Goal: Obtain resource: Obtain resource

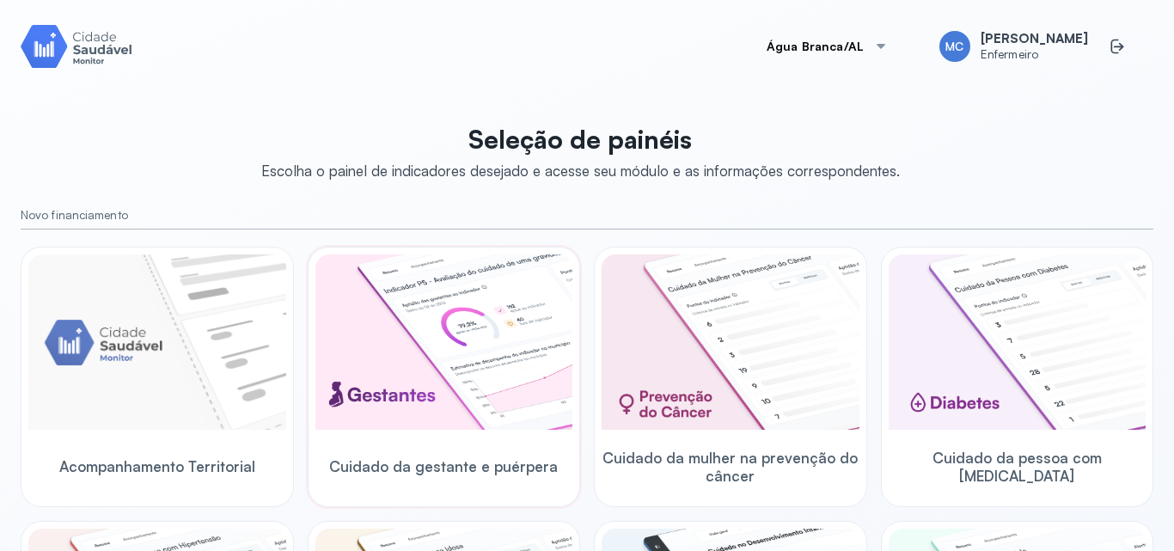
click at [509, 296] on img at bounding box center [444, 341] width 258 height 175
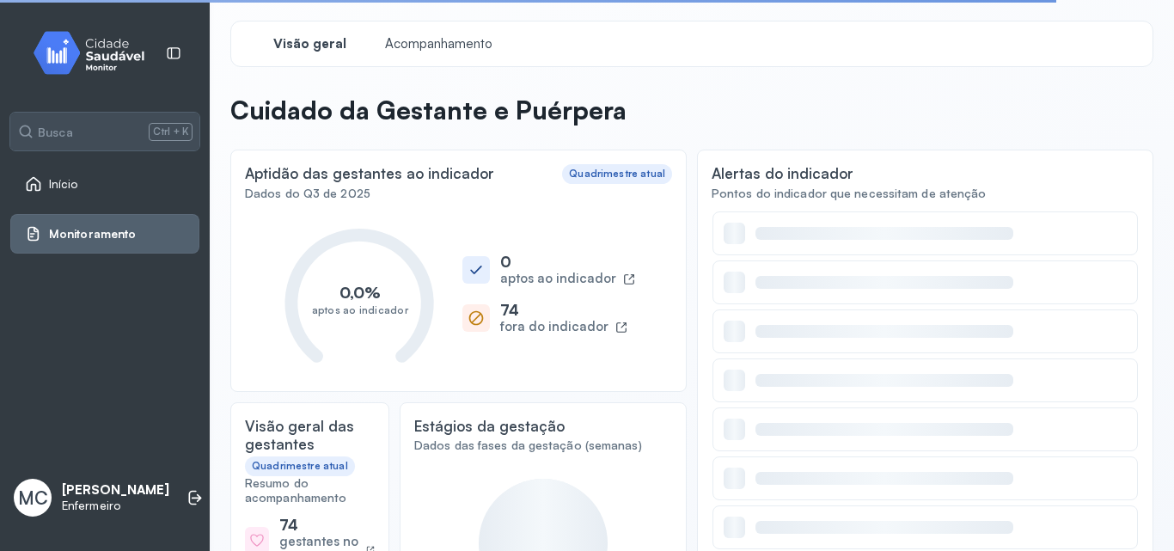
click at [478, 61] on div "Visão geral Acompanhamento" at bounding box center [691, 44] width 923 height 46
click at [478, 58] on div "Acompanhamento" at bounding box center [438, 43] width 129 height 31
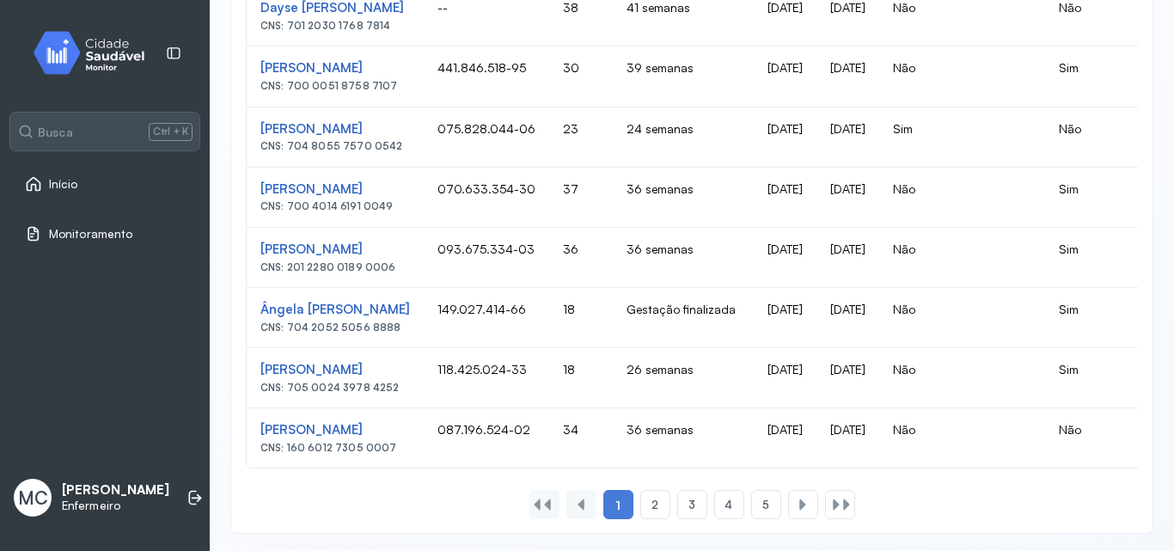
scroll to position [1203, 0]
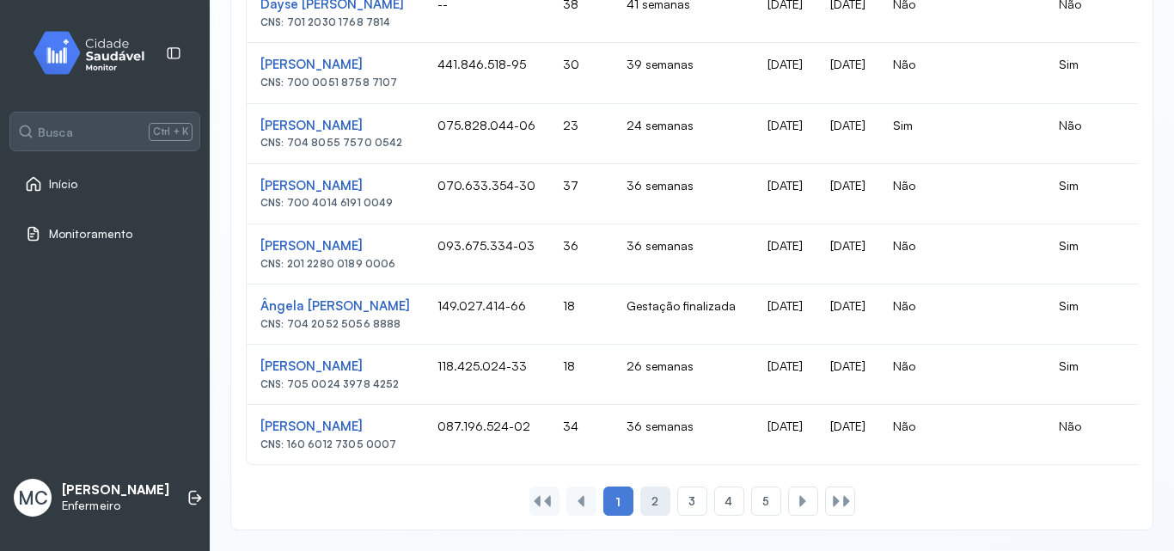
click at [642, 515] on div "2" at bounding box center [655, 500] width 30 height 29
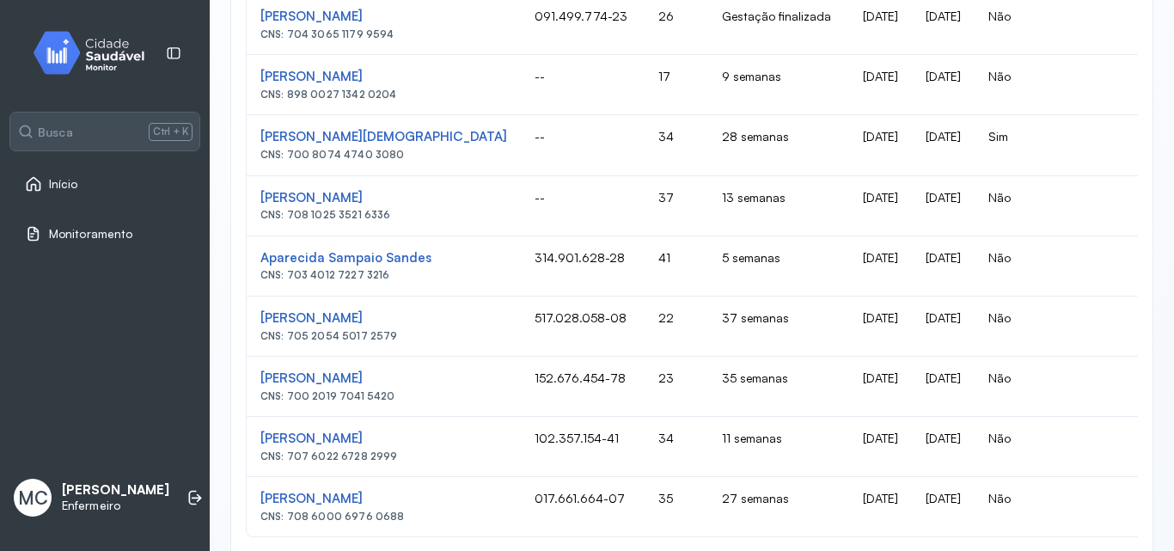
scroll to position [1212, 0]
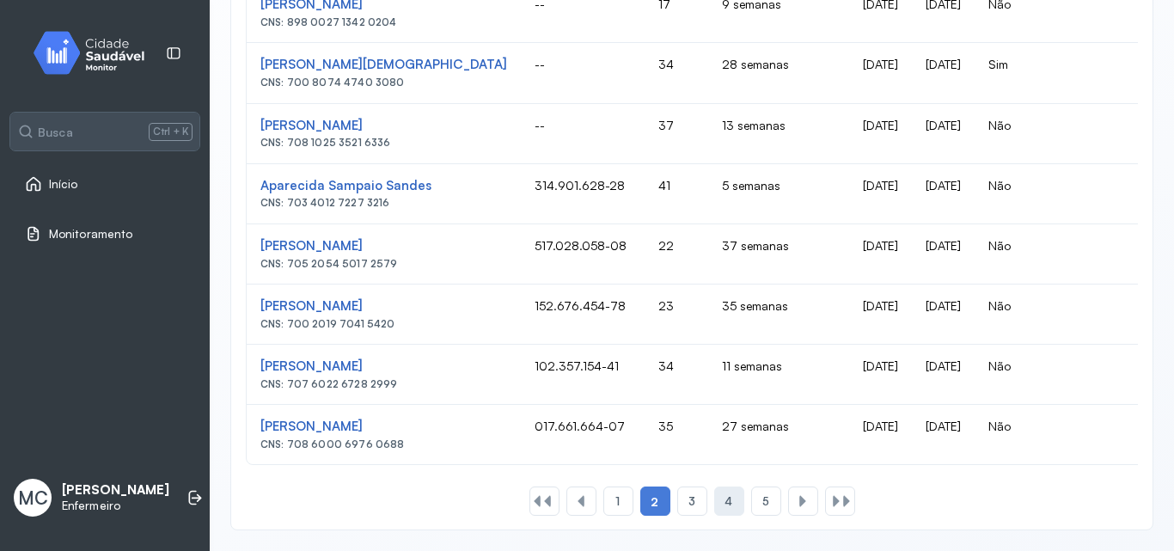
click at [735, 508] on div "4" at bounding box center [729, 500] width 30 height 29
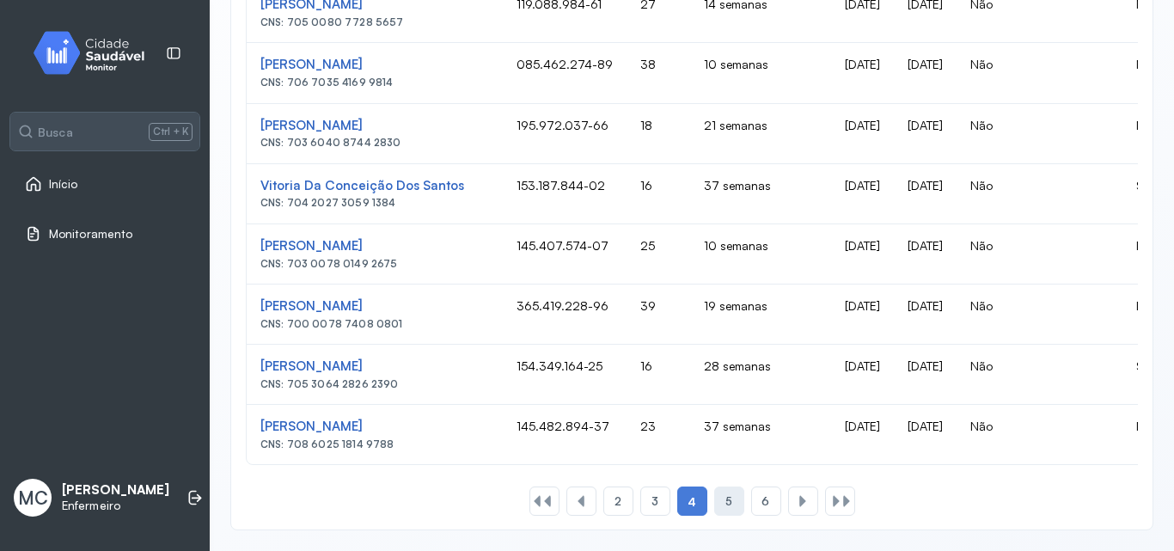
click at [730, 495] on div "5" at bounding box center [729, 500] width 30 height 29
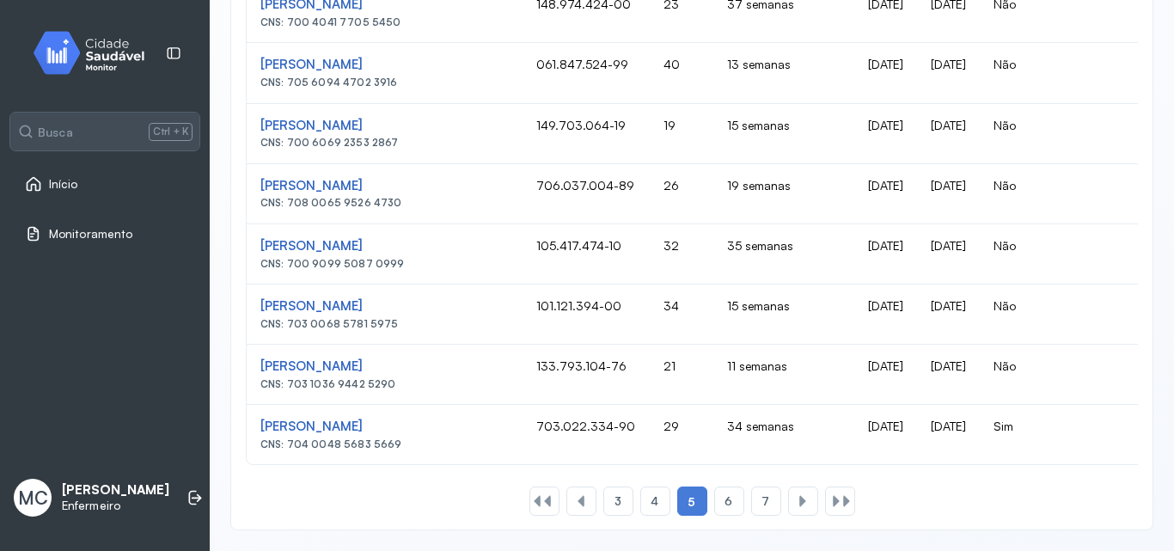
click at [730, 495] on div "6" at bounding box center [729, 500] width 30 height 29
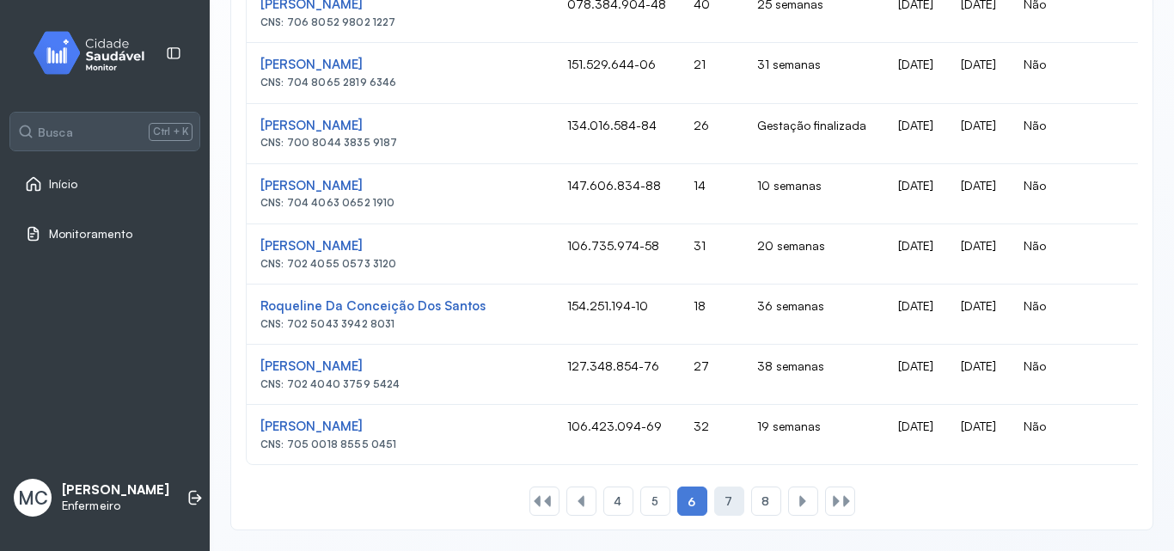
click at [724, 498] on span "7" at bounding box center [728, 501] width 8 height 15
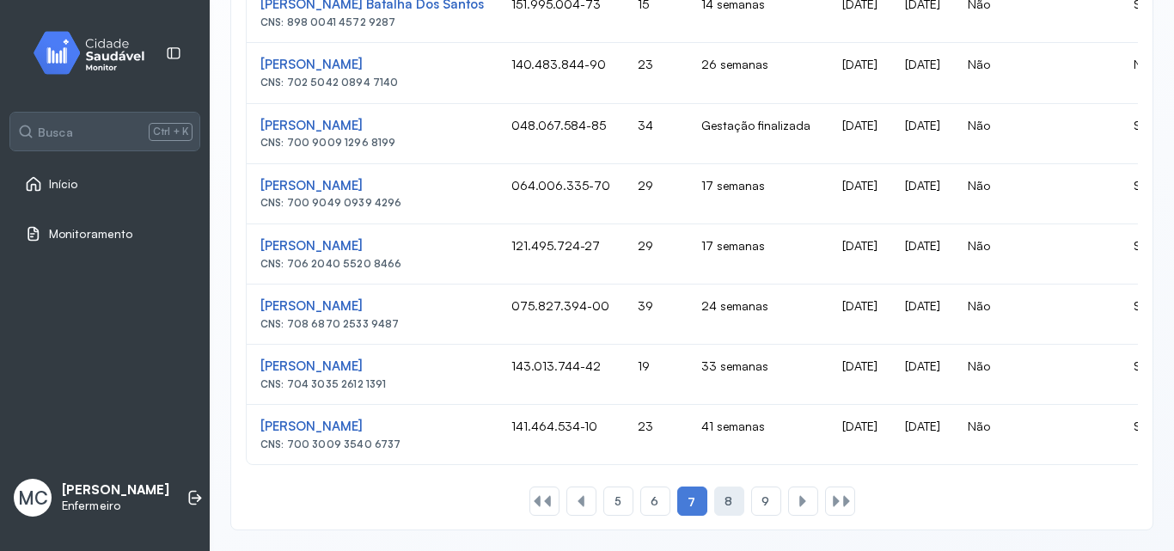
click at [717, 491] on div "8" at bounding box center [729, 500] width 30 height 29
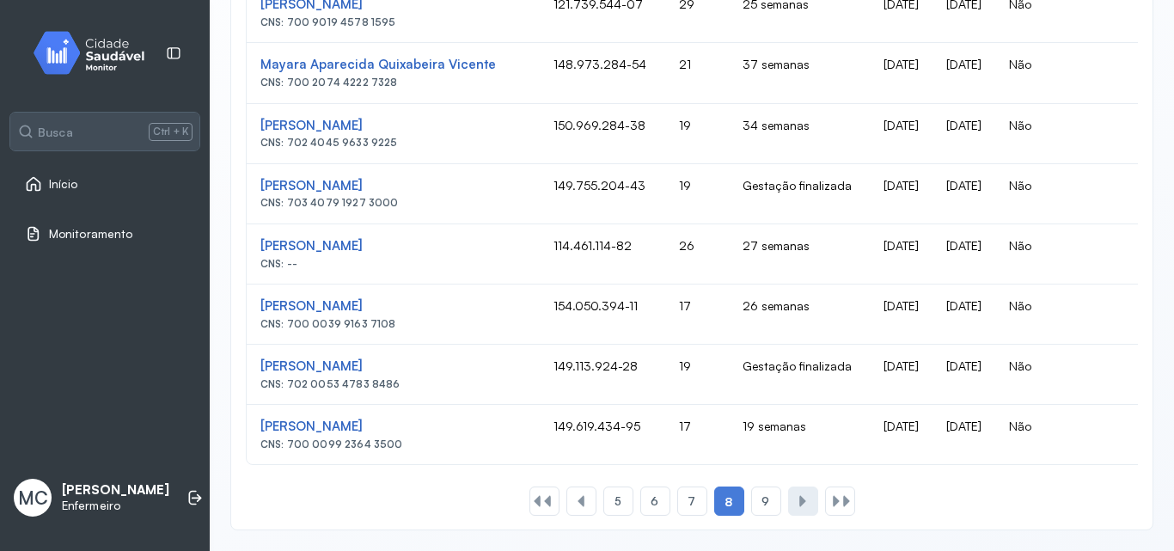
click at [797, 509] on div at bounding box center [803, 500] width 30 height 29
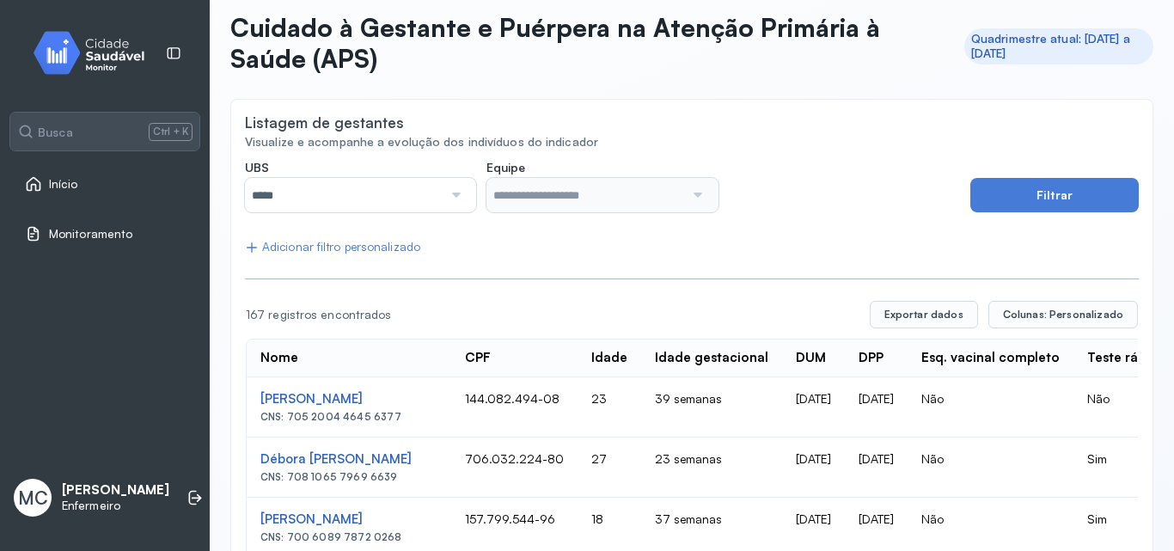
scroll to position [0, 0]
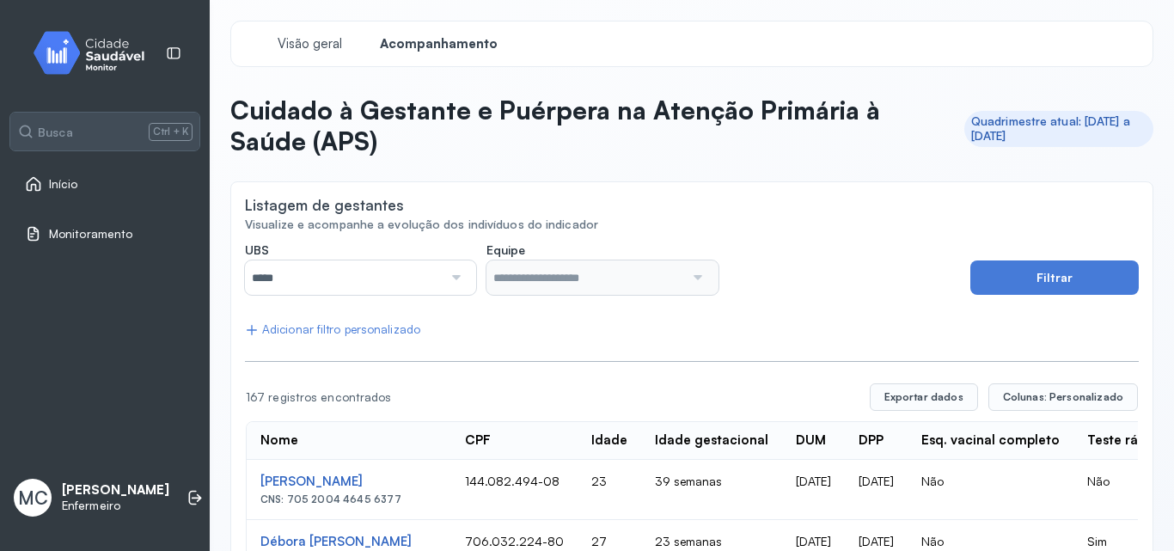
click at [84, 48] on img at bounding box center [95, 52] width 155 height 51
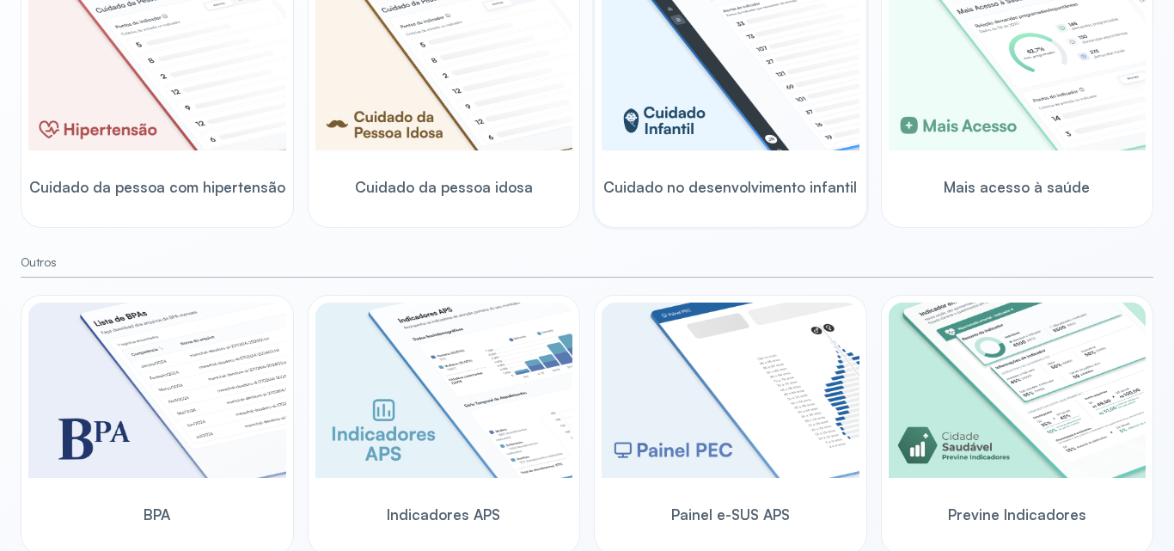
scroll to position [592, 0]
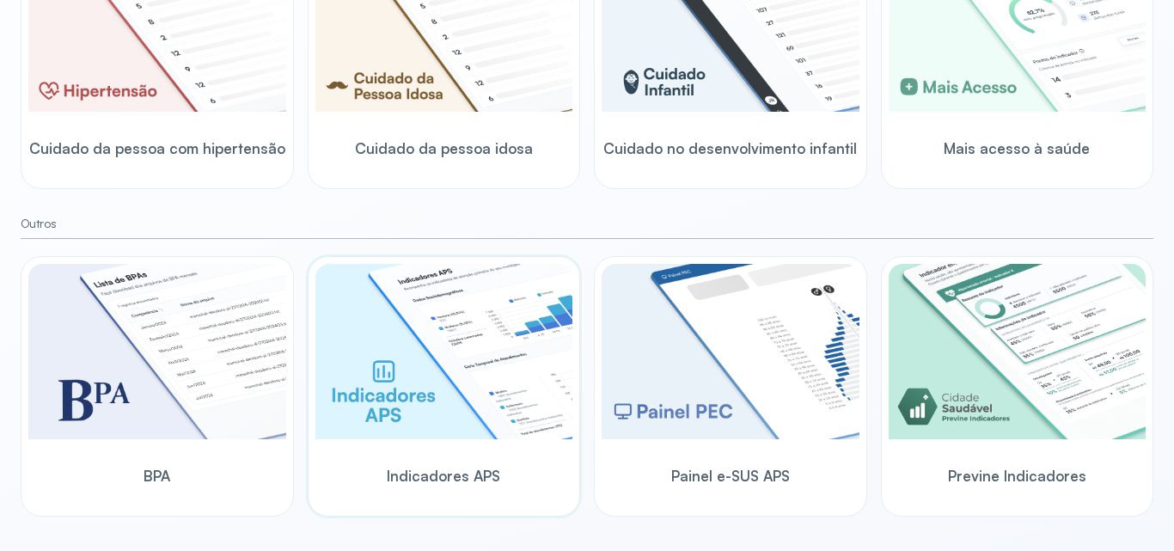
click at [468, 392] on img at bounding box center [444, 351] width 258 height 175
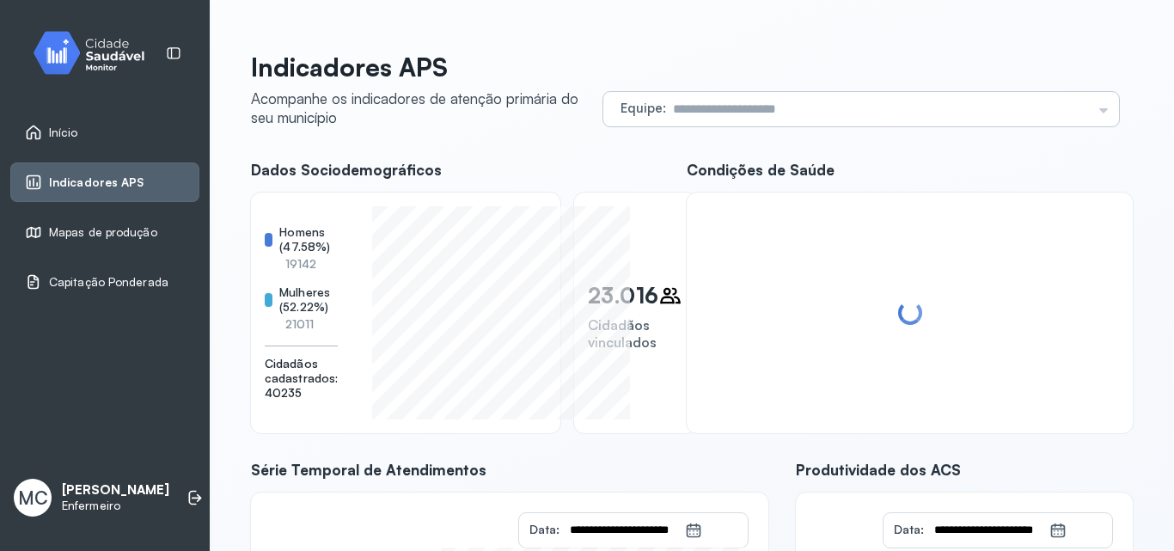
click at [604, 102] on div "Equipe Todas as equipes PACS TABULEIRO ESB TABULEIRO ESF ALTO DOS COELHOS ESB A…" at bounding box center [860, 109] width 515 height 34
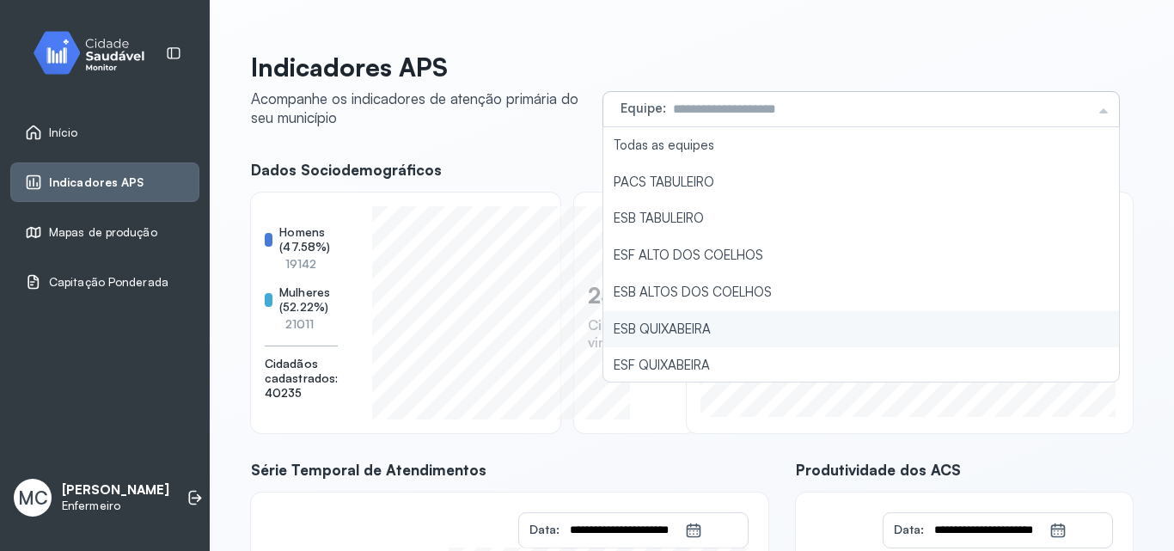
scroll to position [86, 0]
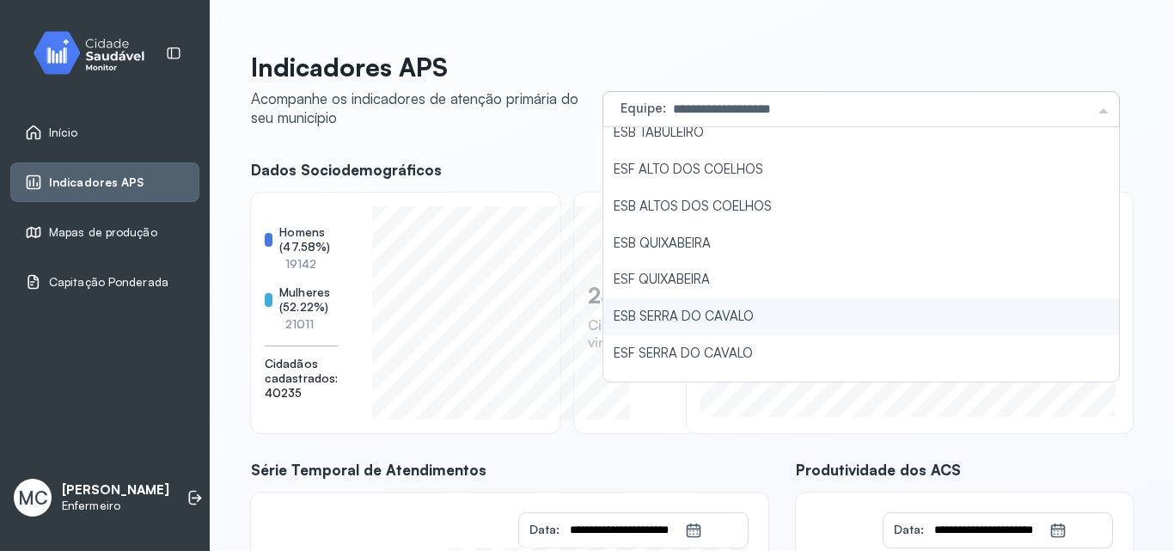
click at [654, 328] on li "ESB SERRA DO CAVALO" at bounding box center [860, 316] width 515 height 37
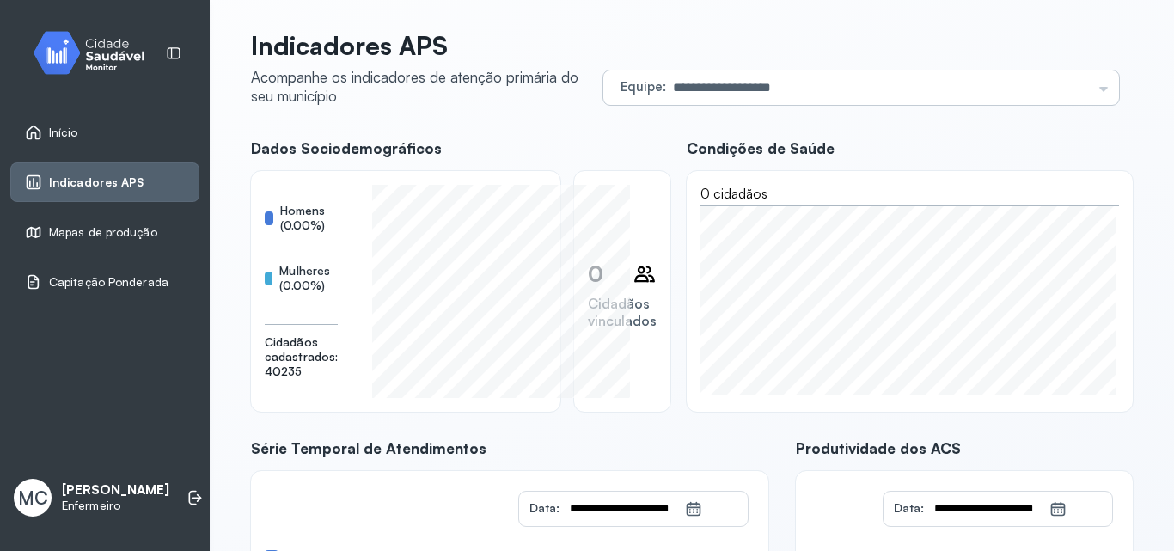
scroll to position [0, 0]
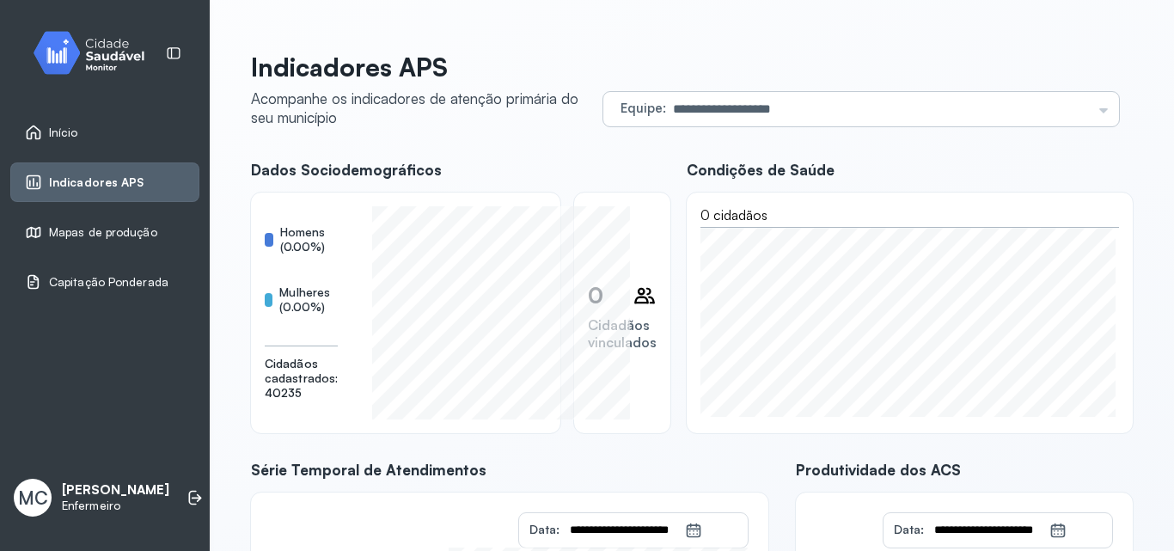
click at [679, 113] on input "**********" at bounding box center [878, 109] width 425 height 34
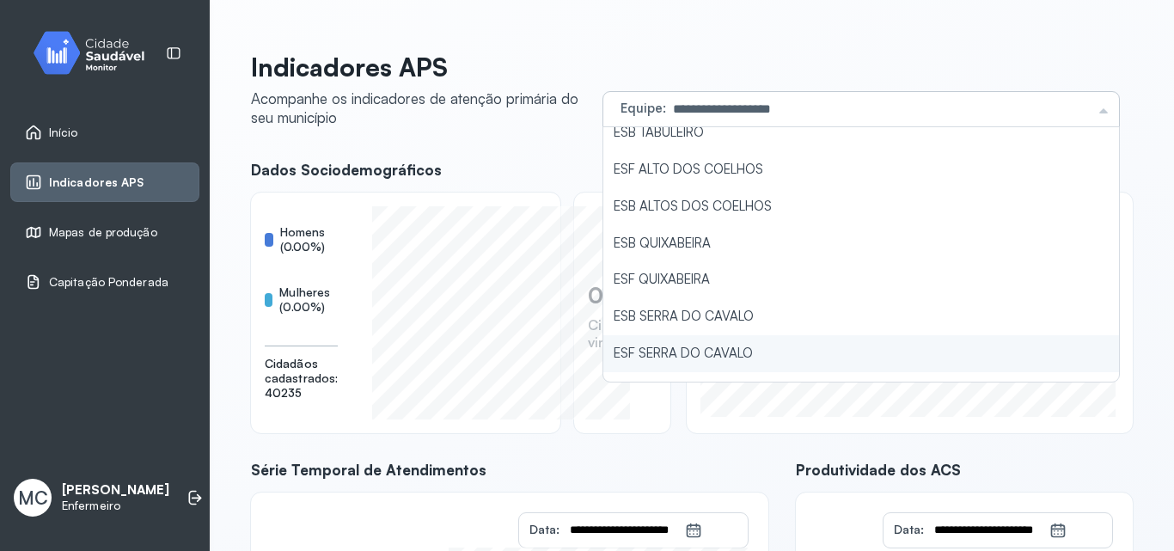
type input "**********"
click at [656, 341] on div "**********" at bounding box center [691, 444] width 881 height 784
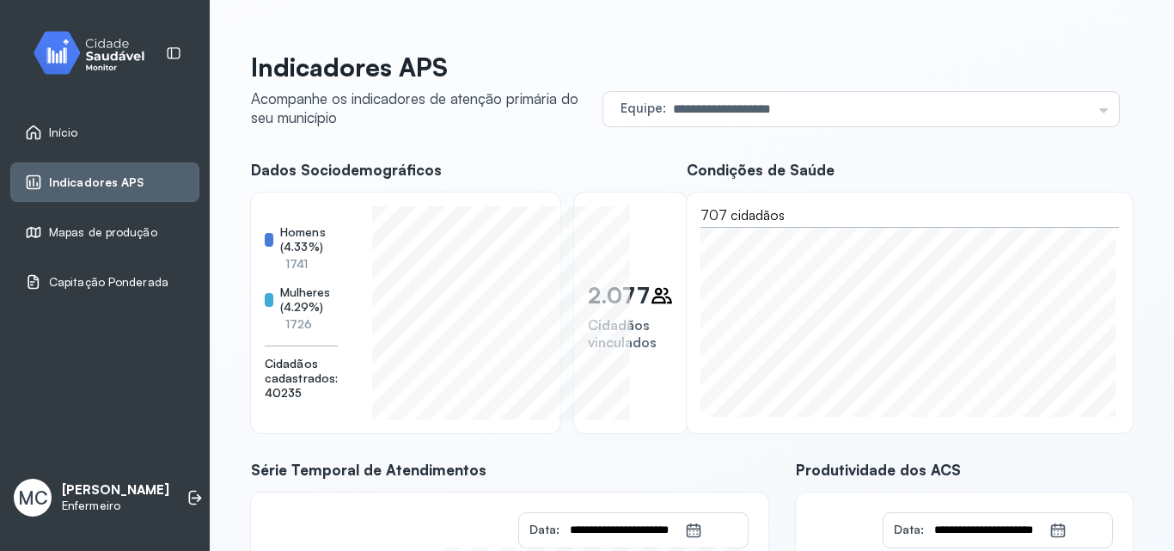
click at [78, 62] on img at bounding box center [95, 52] width 155 height 51
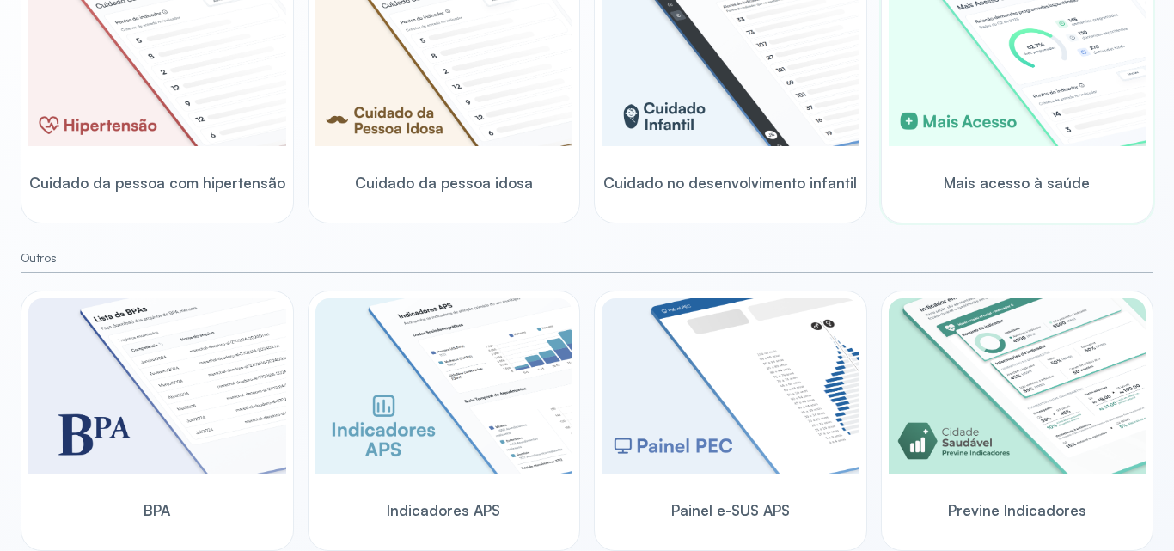
scroll to position [592, 0]
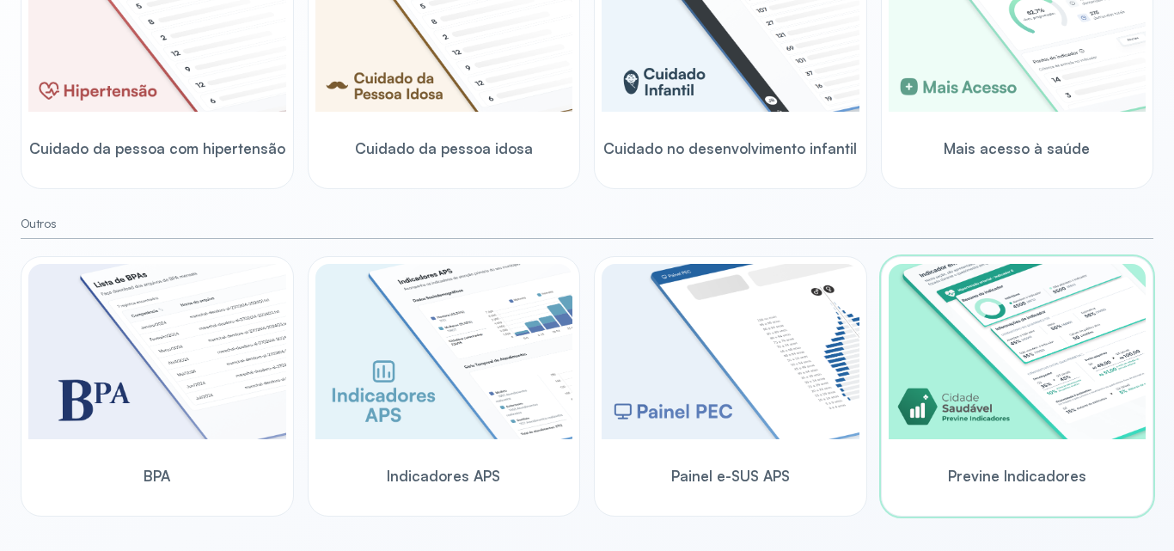
click at [985, 412] on img at bounding box center [1017, 351] width 258 height 175
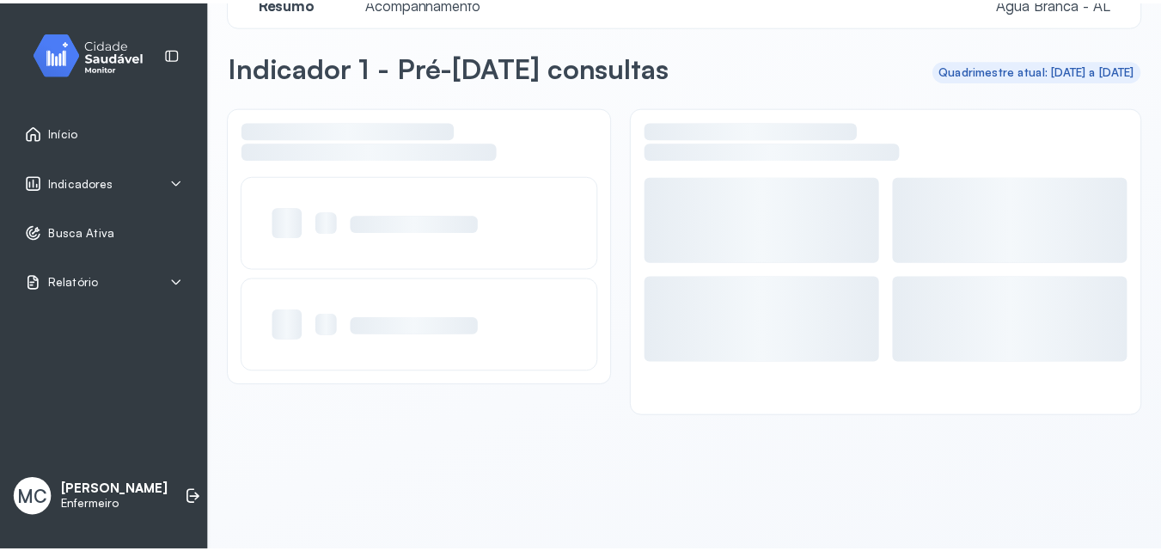
scroll to position [41, 0]
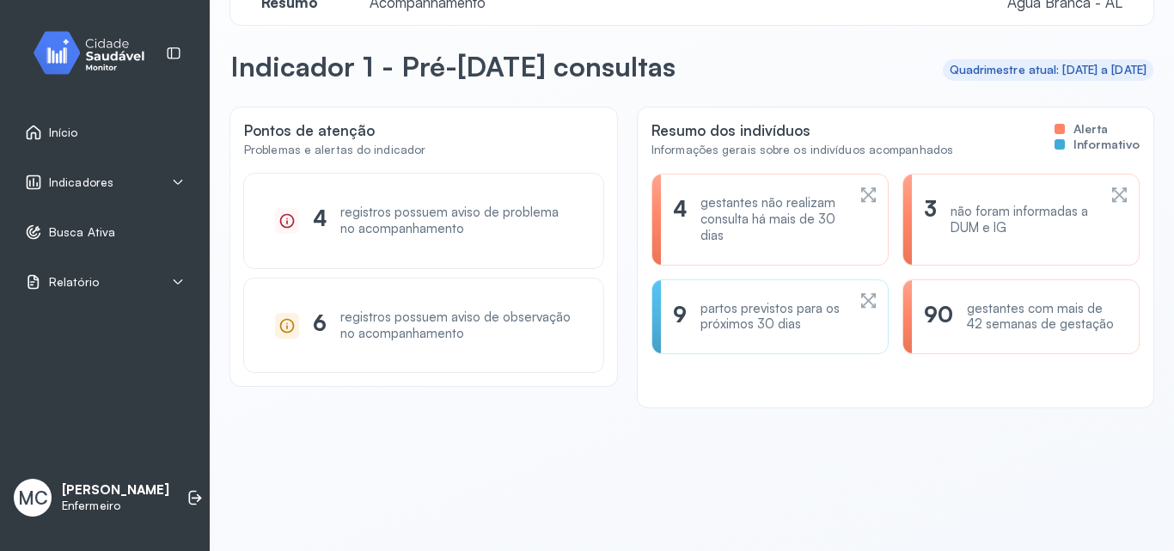
click at [158, 168] on div "Indicadores" at bounding box center [104, 182] width 189 height 40
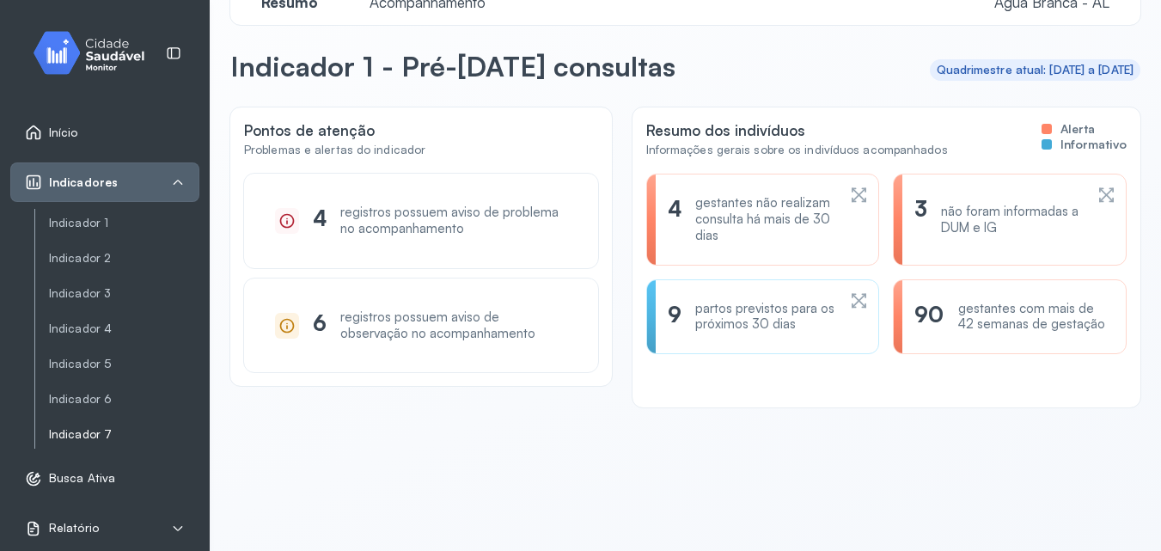
click at [122, 424] on link "Indicador 7" at bounding box center [124, 434] width 150 height 21
click at [128, 430] on link "Indicador 7" at bounding box center [124, 434] width 150 height 15
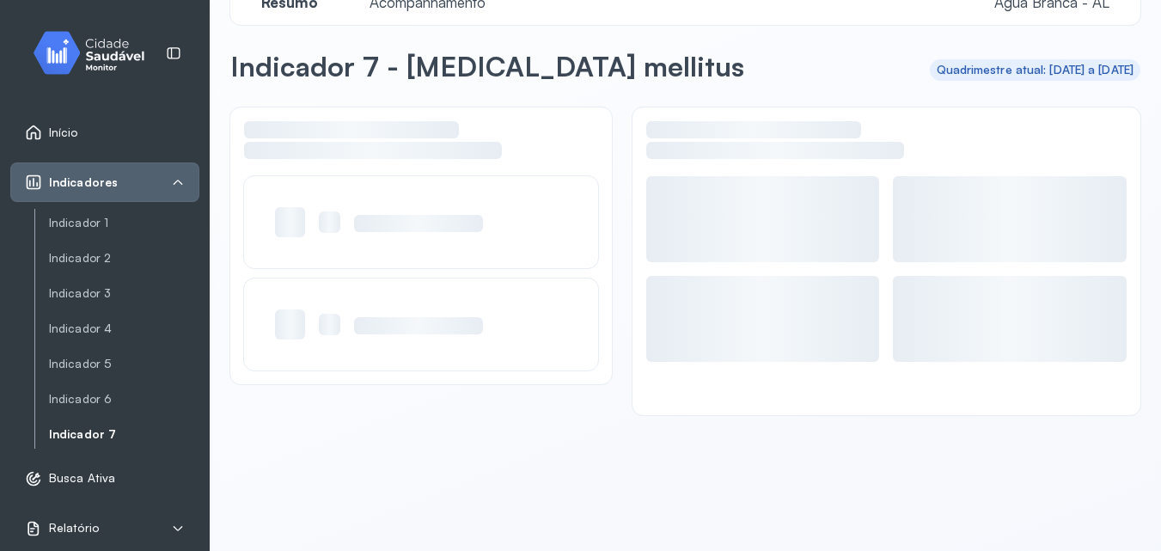
click at [430, 8] on span "Acompanhamento" at bounding box center [427, 2] width 137 height 18
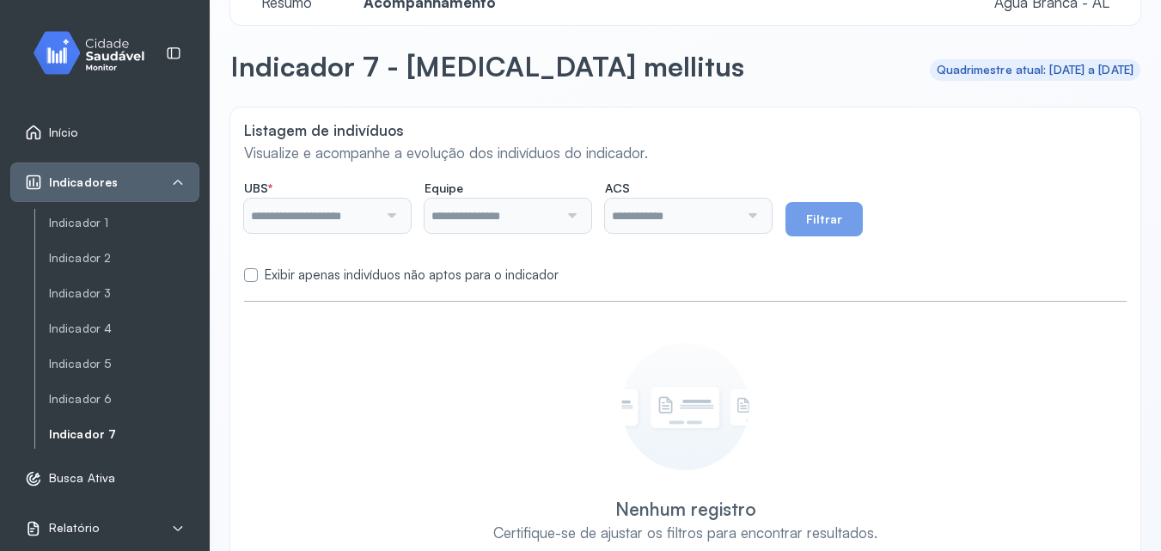
type input "**********"
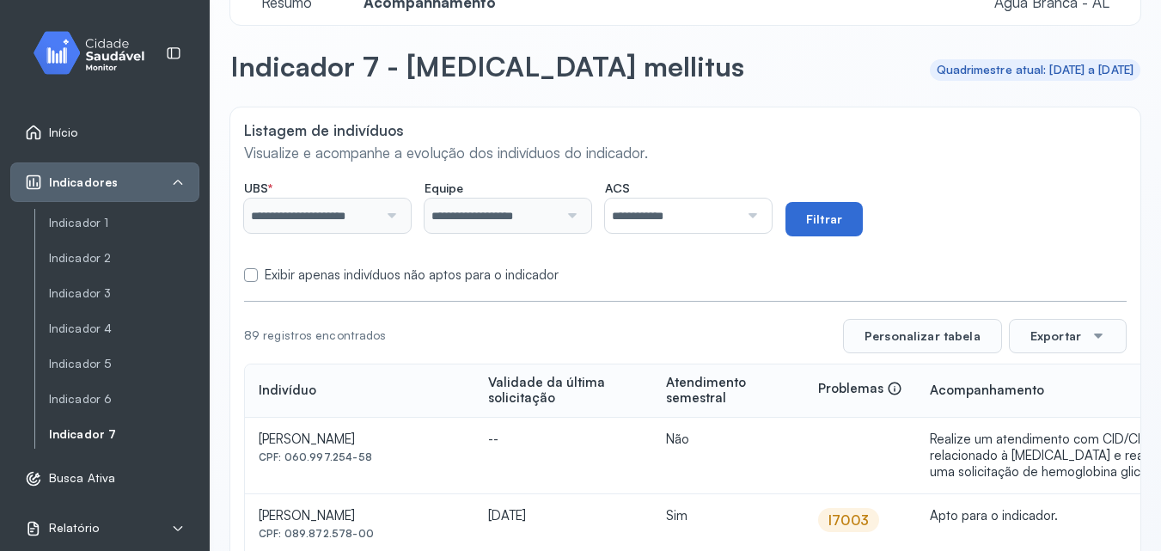
click at [815, 223] on button "Filtrar" at bounding box center [823, 219] width 77 height 34
click at [518, 274] on label "Exibir apenas indivíduos não aptos para o indicador" at bounding box center [412, 275] width 294 height 16
click at [863, 216] on button "Filtrar" at bounding box center [823, 219] width 77 height 34
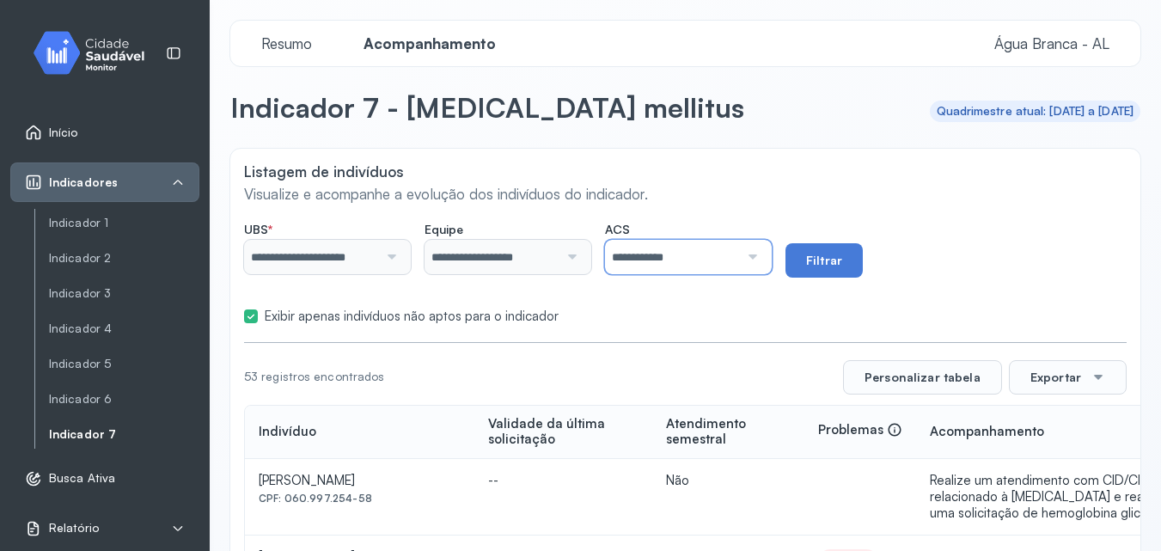
click at [695, 259] on input "**********" at bounding box center [672, 257] width 134 height 34
click at [818, 269] on button "Filtrar" at bounding box center [823, 260] width 77 height 34
click at [1062, 370] on button "Exportar" at bounding box center [1068, 377] width 118 height 34
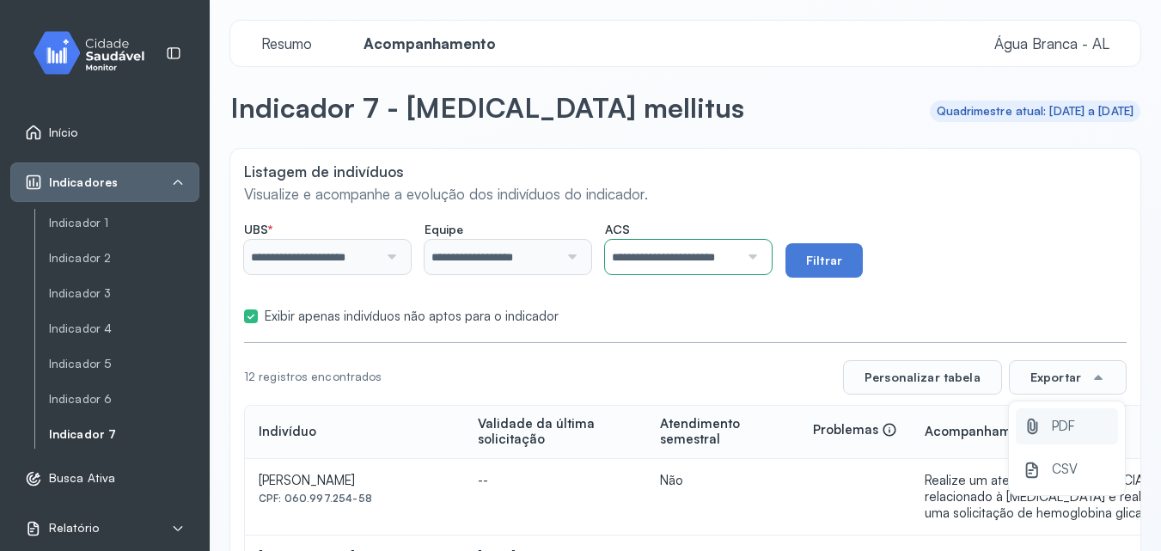
click at [1024, 421] on icon at bounding box center [1031, 426] width 19 height 19
click at [657, 266] on input "**********" at bounding box center [672, 257] width 134 height 34
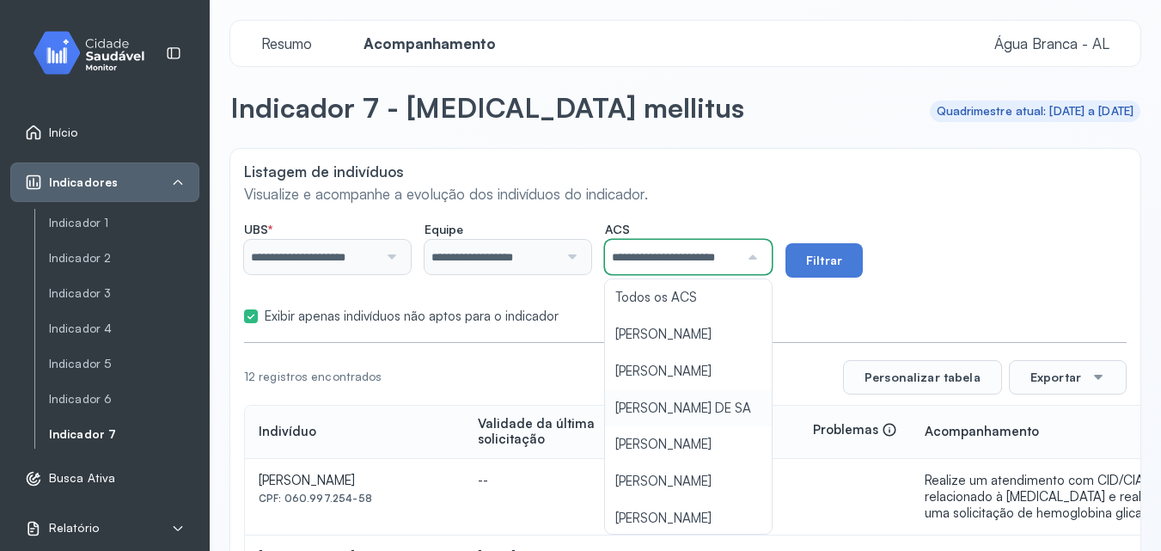
scroll to position [152, 0]
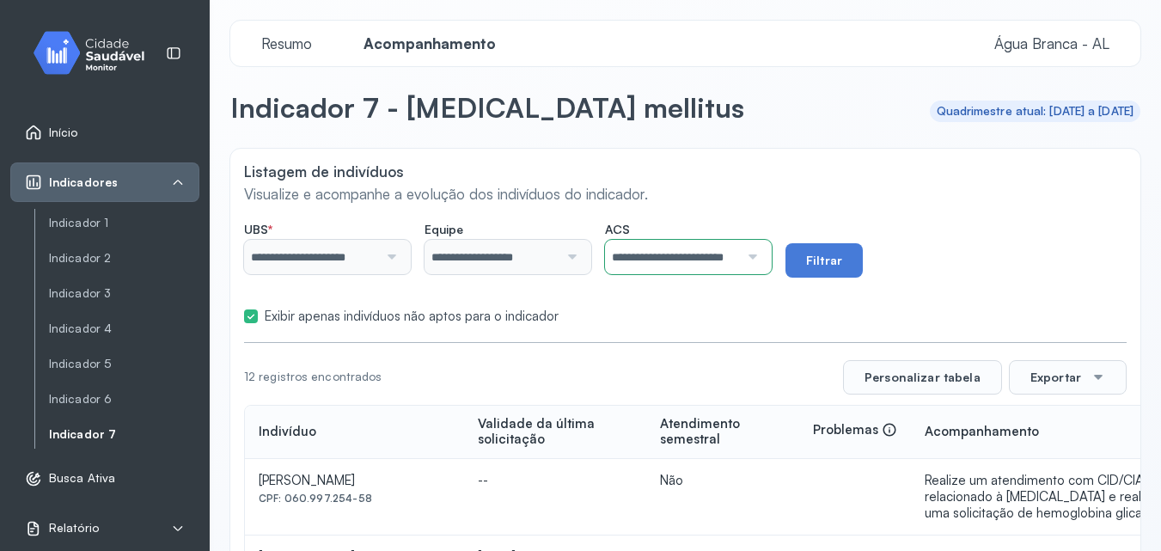
click at [821, 253] on button "Filtrar" at bounding box center [823, 260] width 77 height 34
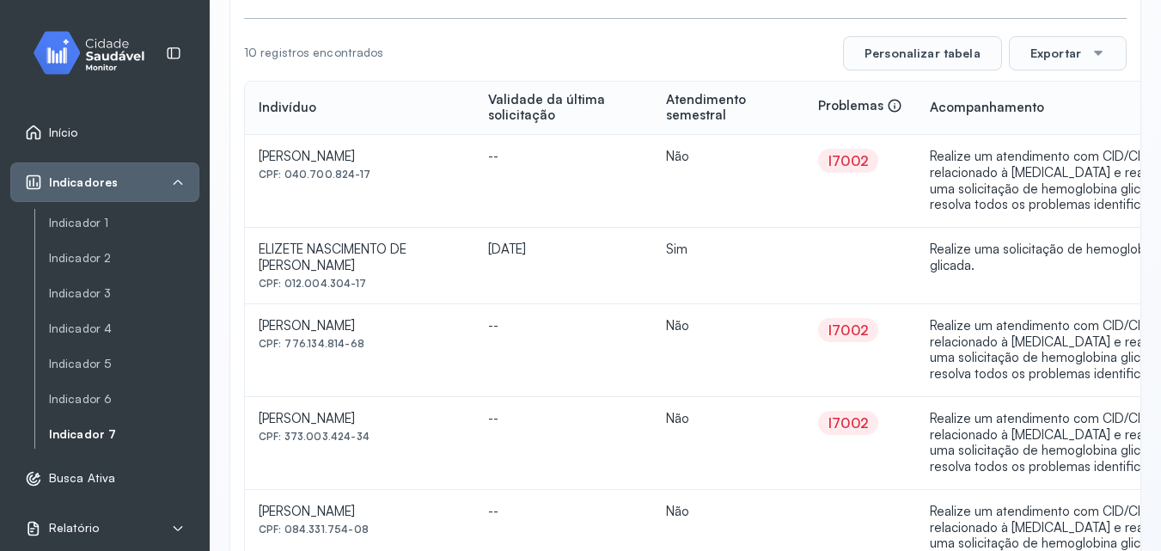
scroll to position [0, 0]
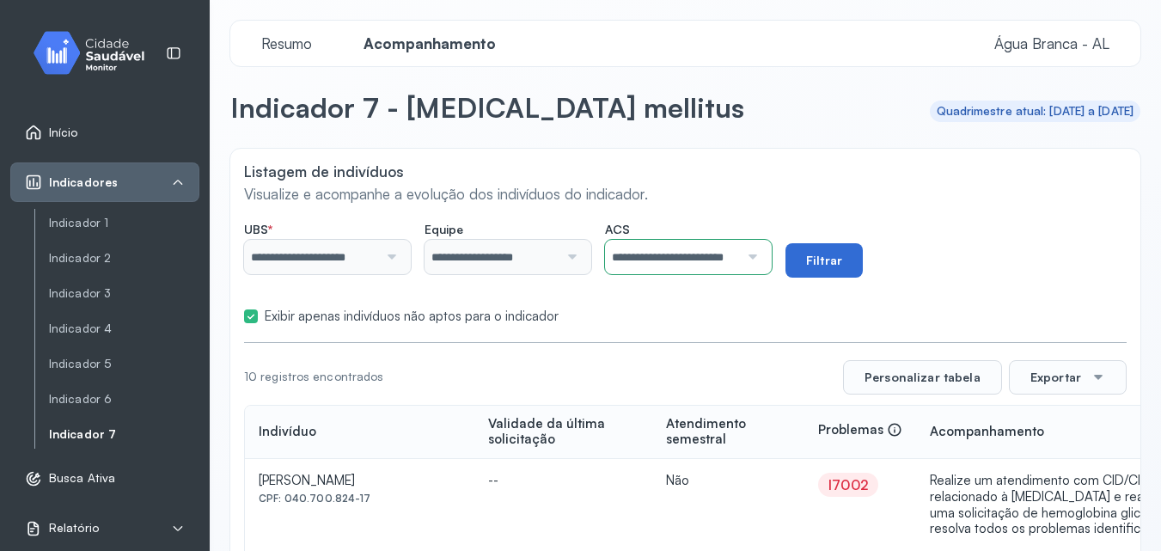
click at [817, 263] on button "Filtrar" at bounding box center [823, 260] width 77 height 34
click at [1060, 387] on button "Exportar" at bounding box center [1068, 377] width 118 height 34
click at [1042, 440] on div "PDF" at bounding box center [1067, 426] width 102 height 37
click at [755, 262] on div at bounding box center [750, 257] width 22 height 34
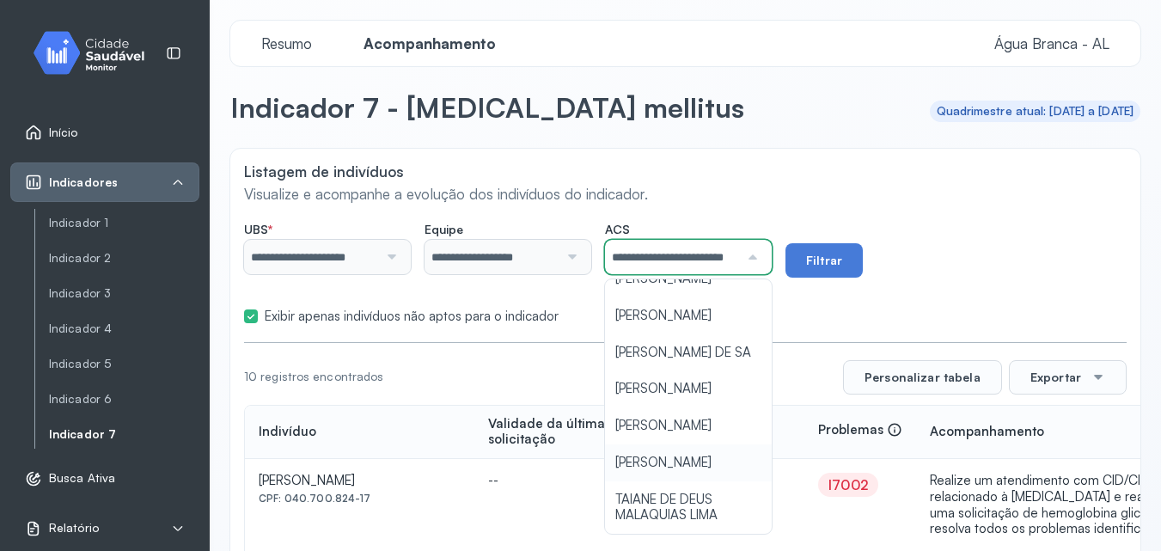
scroll to position [0, 43]
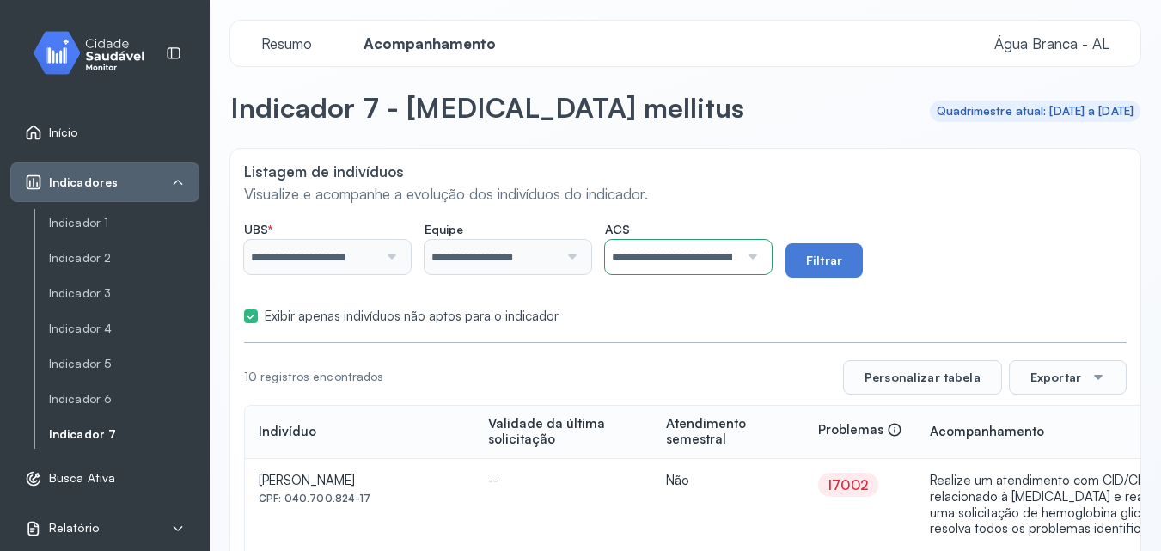
click at [842, 269] on button "Filtrar" at bounding box center [823, 260] width 77 height 34
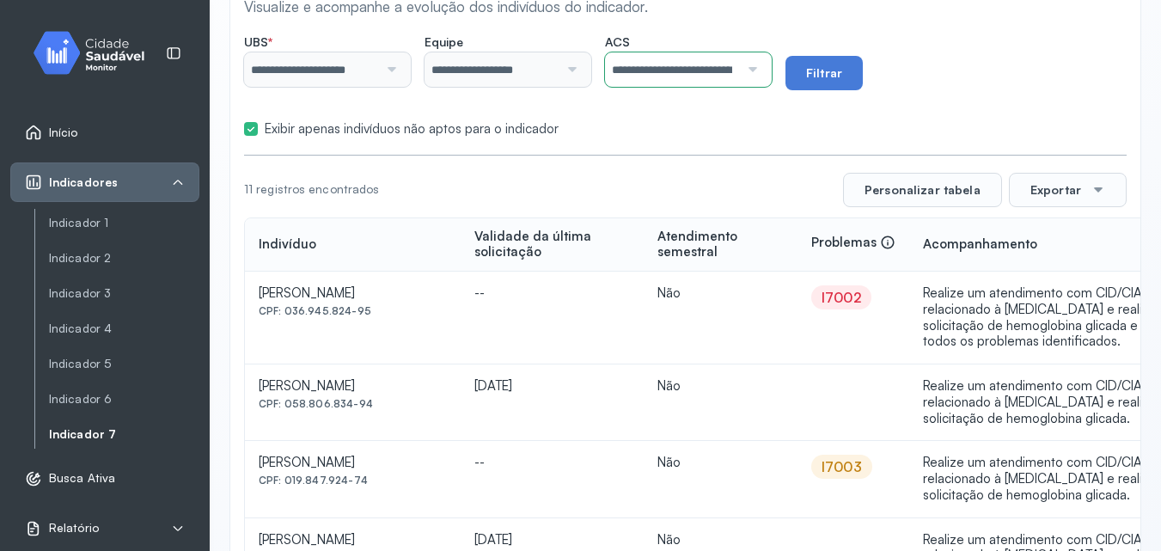
scroll to position [180, 0]
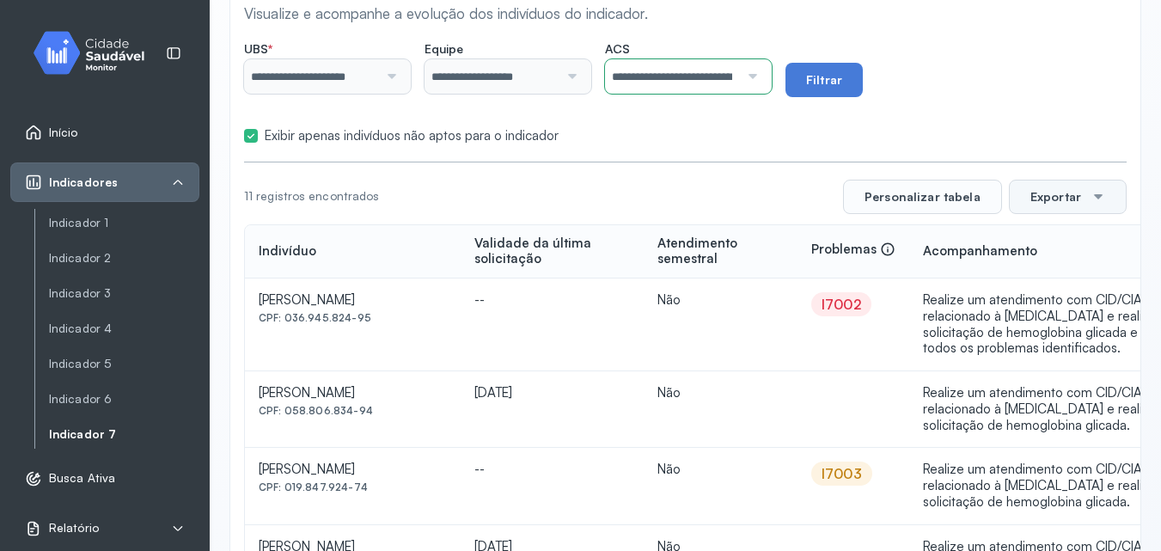
click at [1030, 205] on button "Exportar" at bounding box center [1068, 197] width 118 height 34
click at [1058, 422] on span "PDF" at bounding box center [1063, 426] width 23 height 23
click at [719, 89] on input "**********" at bounding box center [672, 76] width 134 height 34
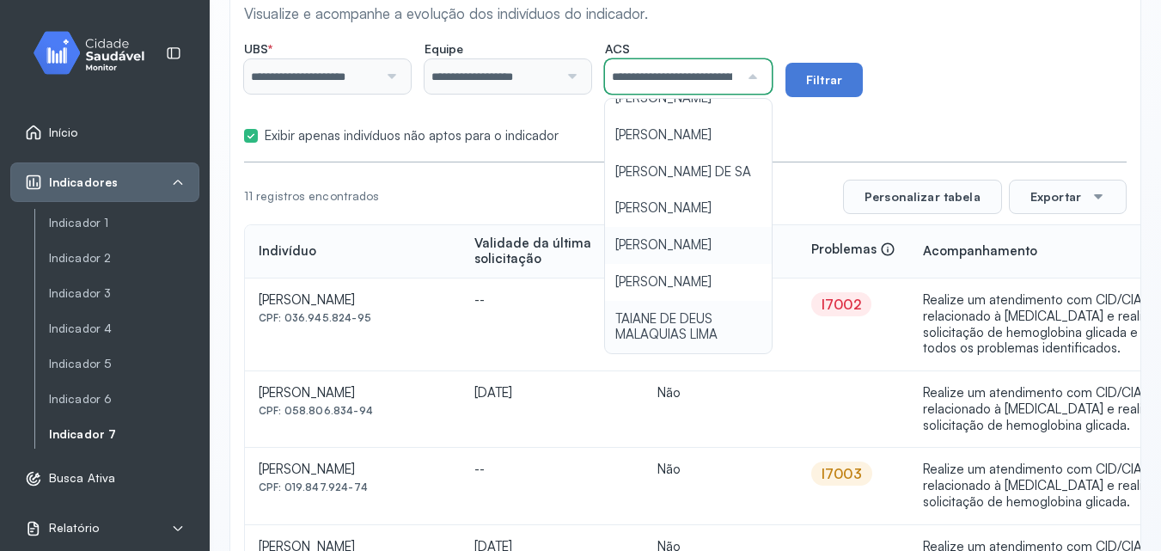
click at [716, 206] on div "**********" at bounding box center [685, 542] width 910 height 1148
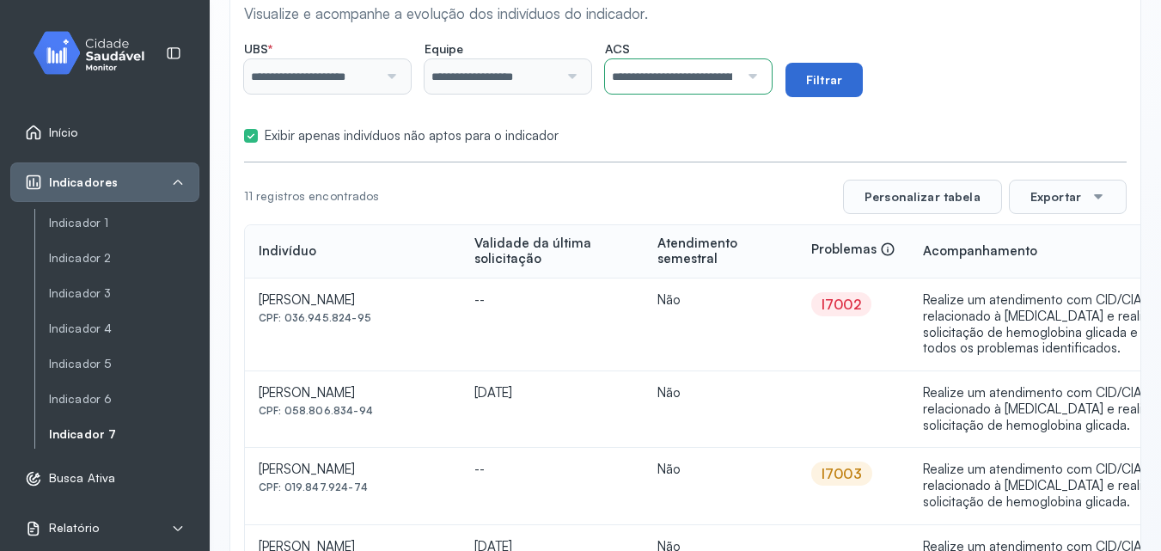
click at [827, 71] on button "Filtrar" at bounding box center [823, 80] width 77 height 34
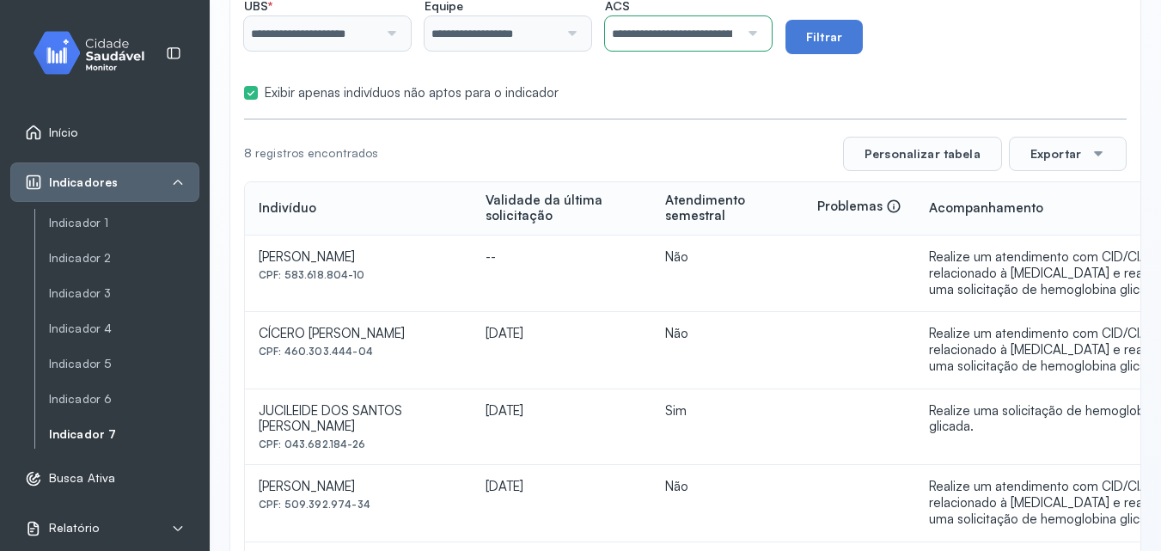
scroll to position [124, 0]
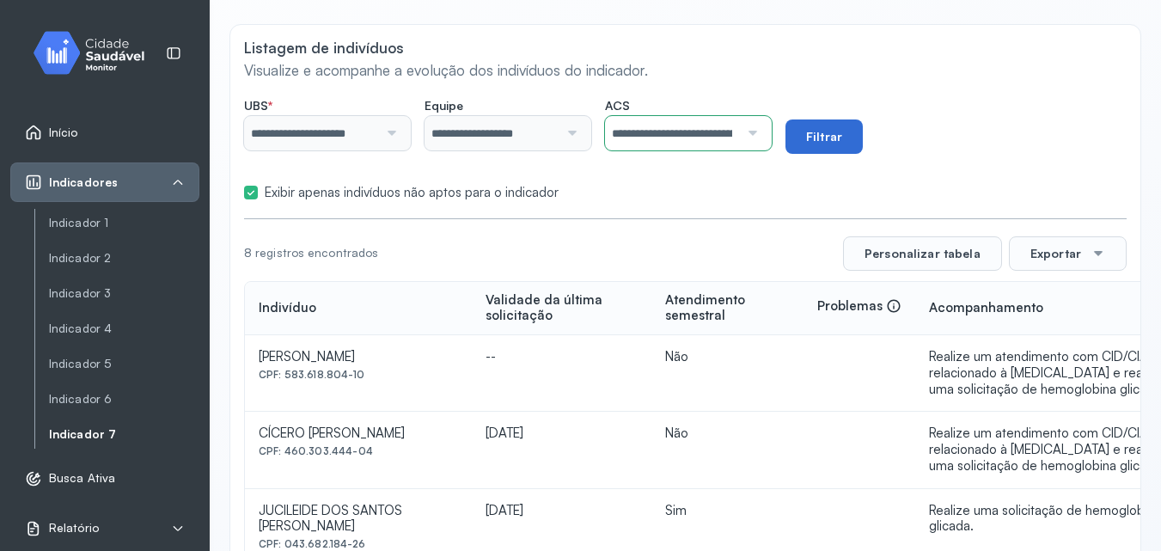
click at [836, 142] on button "Filtrar" at bounding box center [823, 136] width 77 height 34
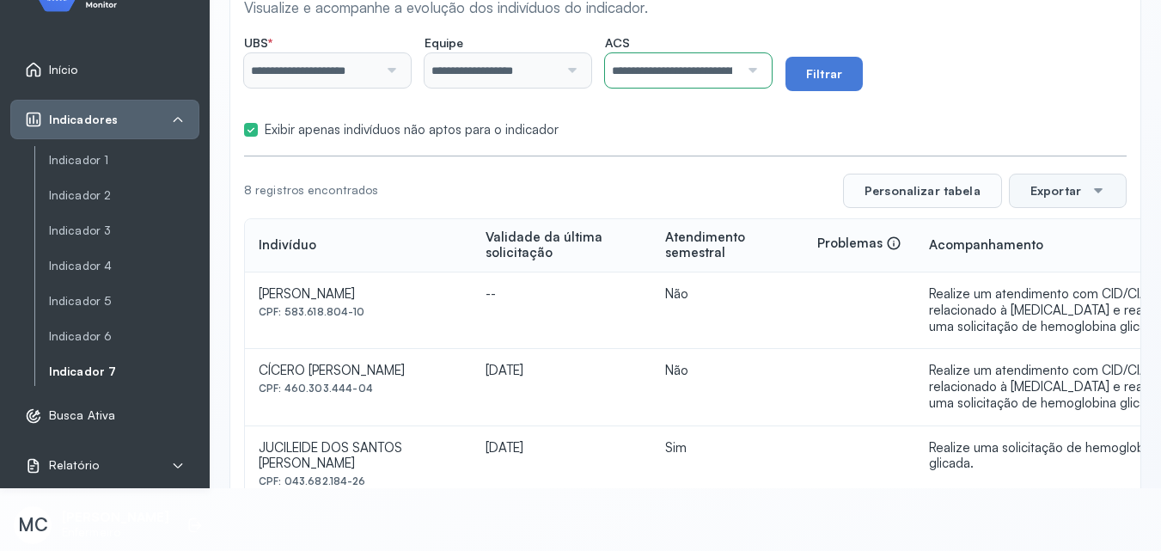
click at [1028, 192] on button "Exportar" at bounding box center [1068, 191] width 118 height 34
click at [1058, 364] on span "PDF" at bounding box center [1063, 363] width 23 height 23
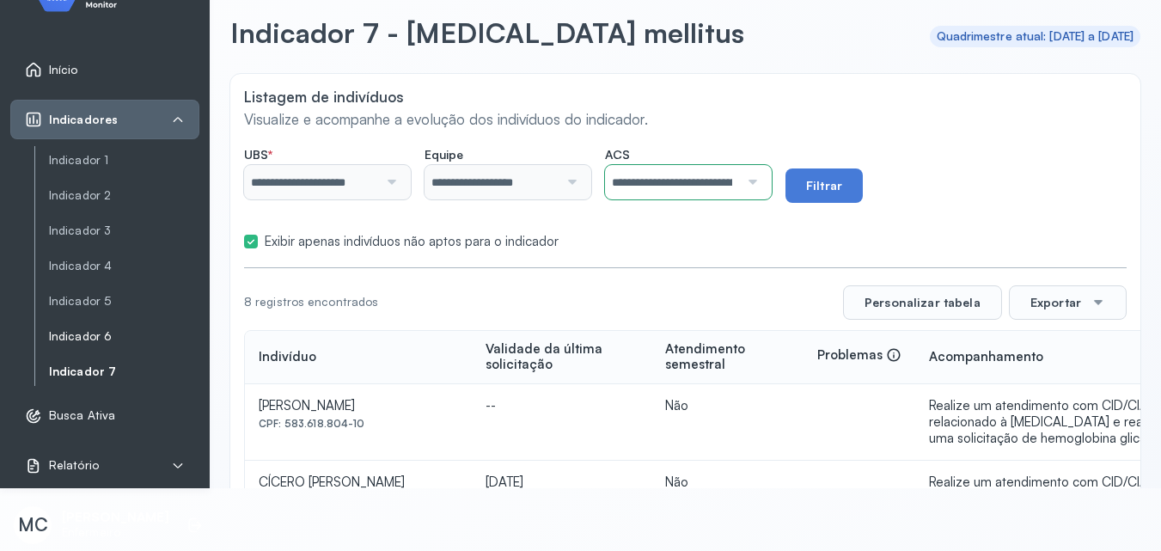
scroll to position [0, 0]
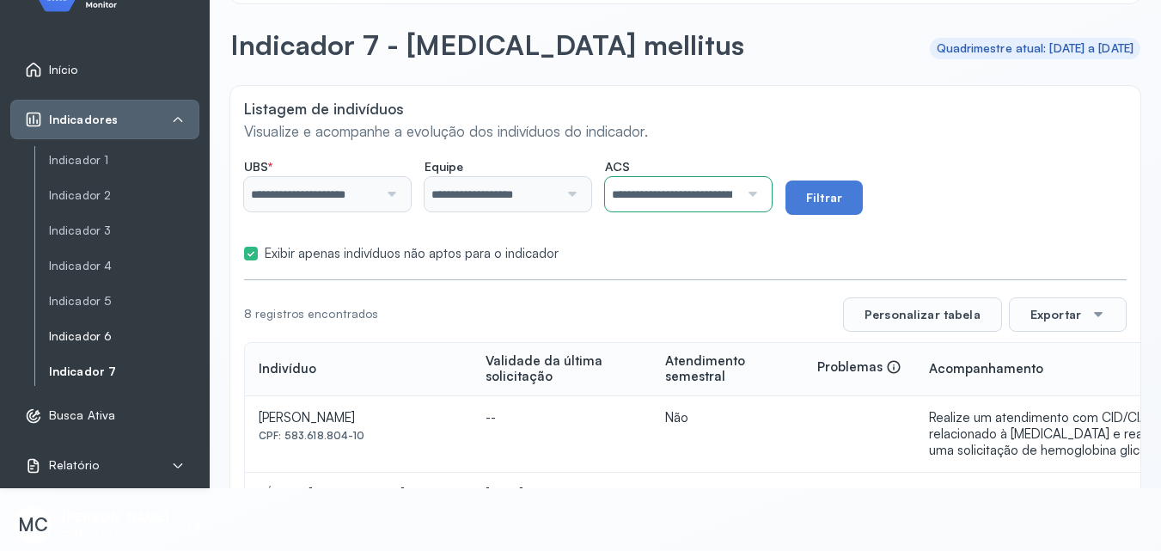
click at [102, 332] on link "Indicador 6" at bounding box center [124, 336] width 150 height 15
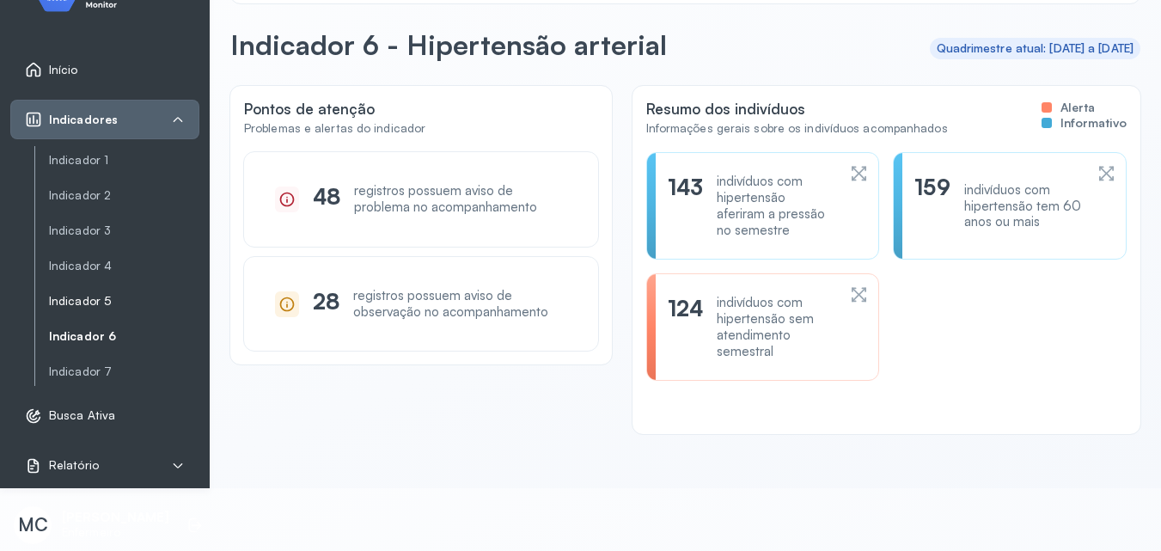
click at [97, 292] on link "Indicador 5" at bounding box center [124, 300] width 150 height 21
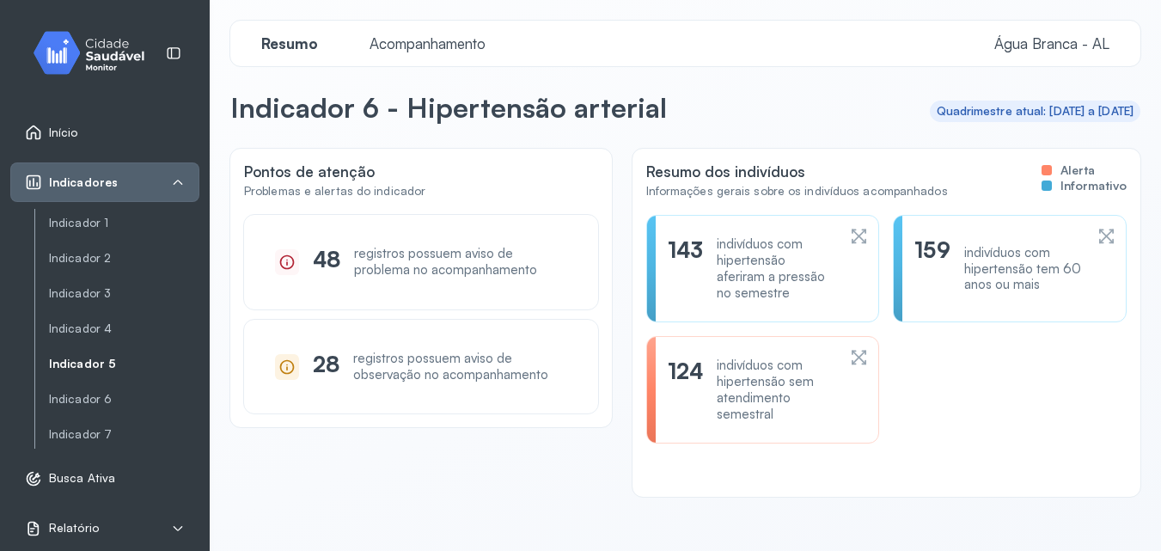
click at [109, 368] on link "Indicador 5" at bounding box center [124, 364] width 150 height 15
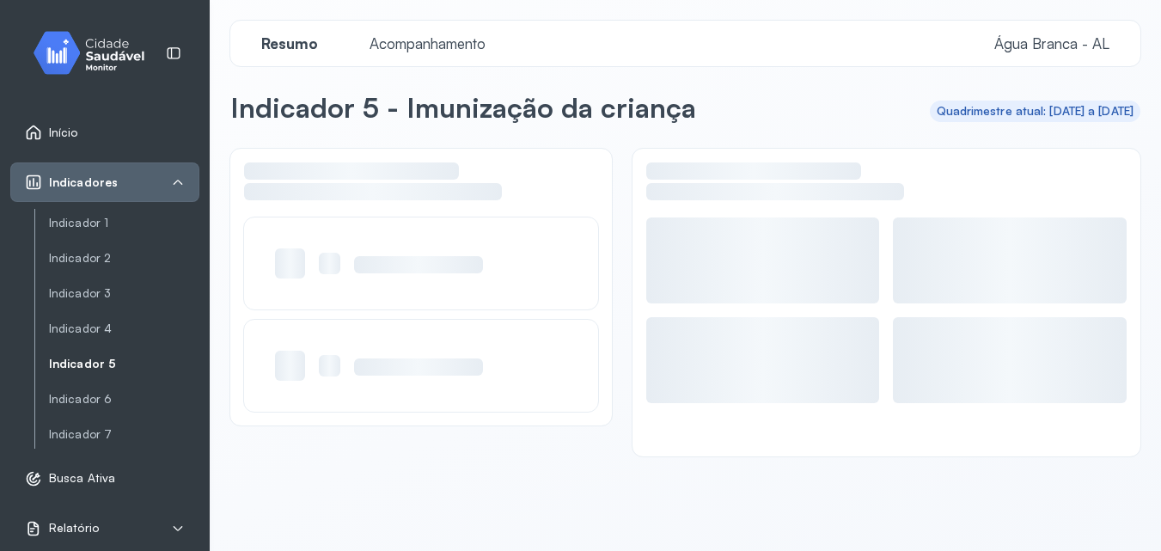
click at [462, 44] on span "Acompanhamento" at bounding box center [427, 43] width 137 height 18
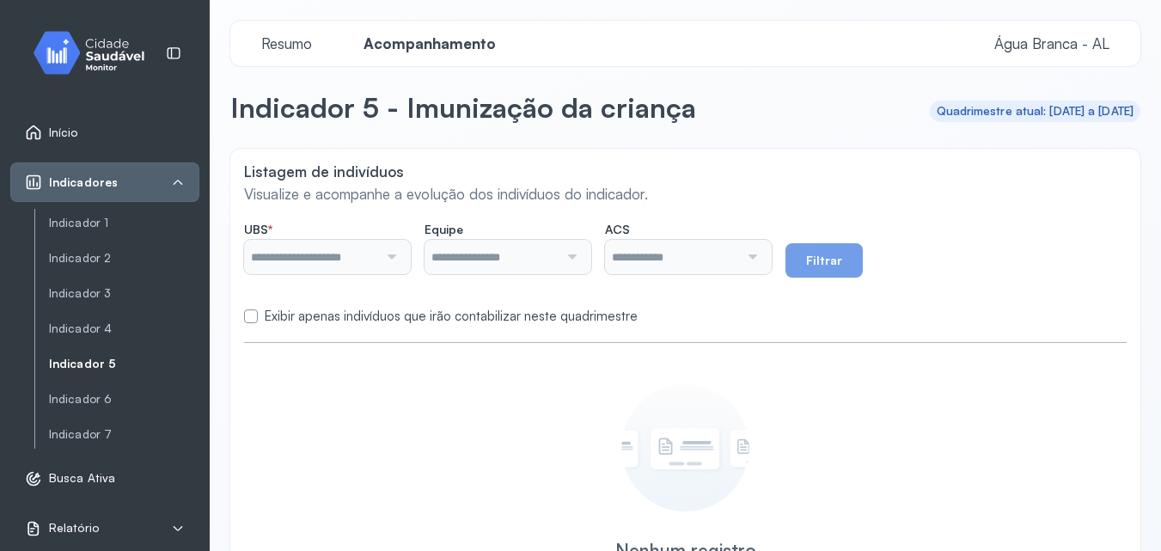
type input "**********"
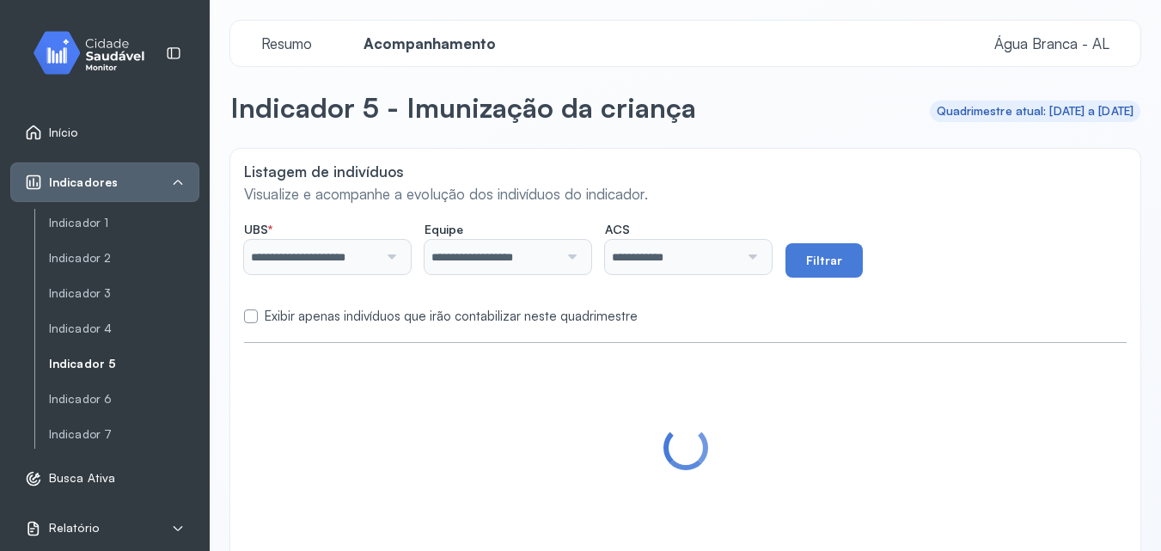
click at [247, 316] on label at bounding box center [251, 316] width 14 height 14
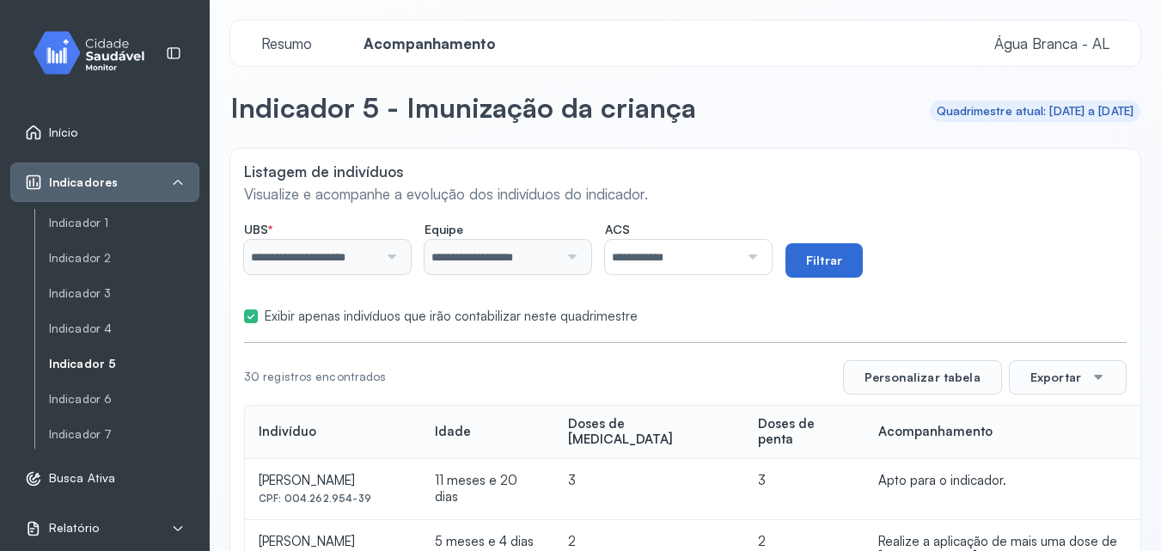
click at [839, 255] on button "Filtrar" at bounding box center [823, 260] width 77 height 34
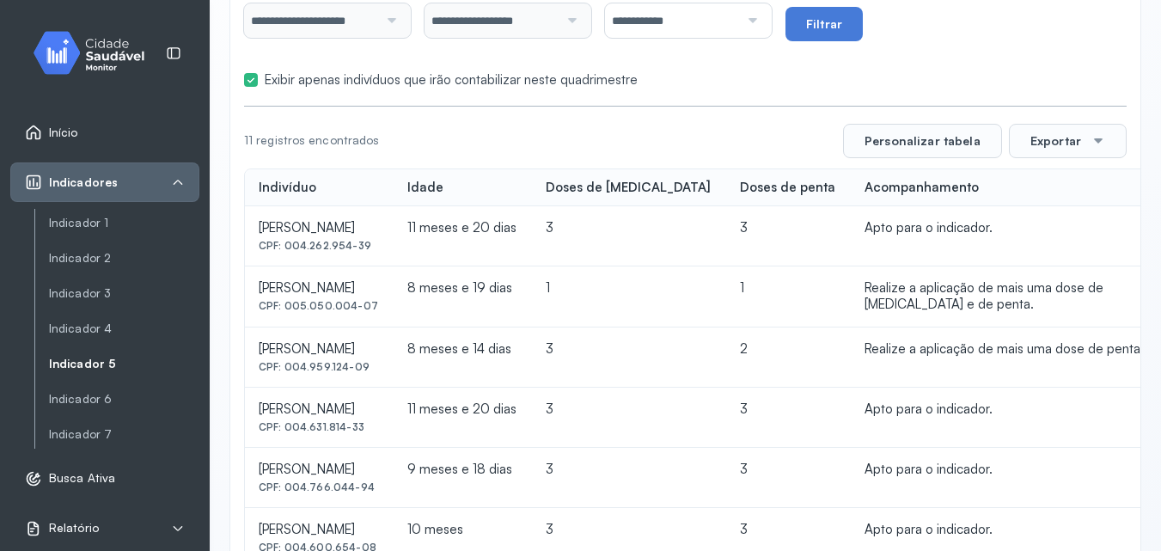
scroll to position [192, 0]
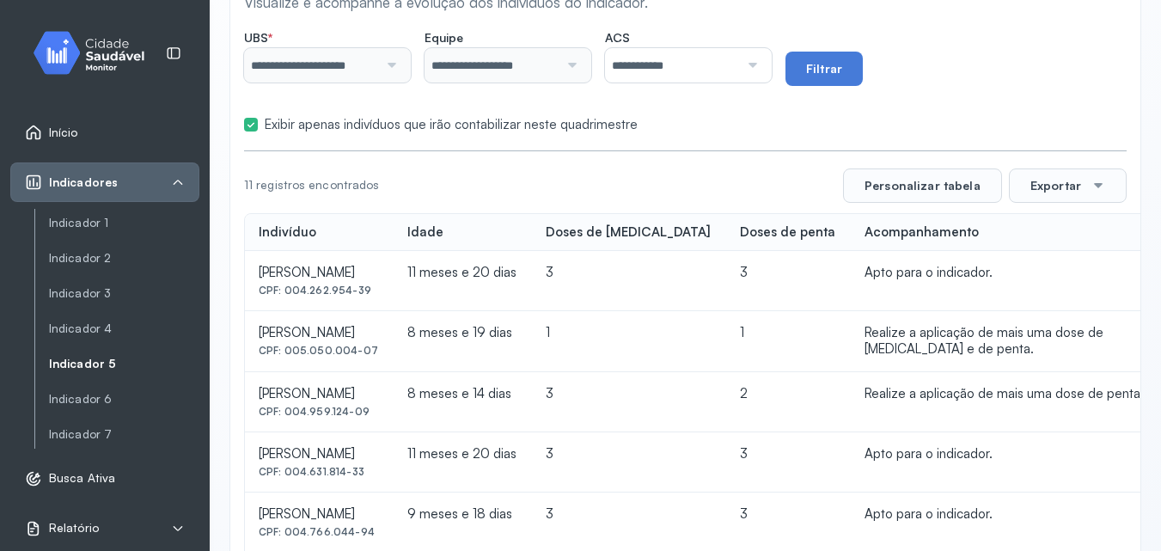
click at [761, 68] on div at bounding box center [750, 65] width 22 height 34
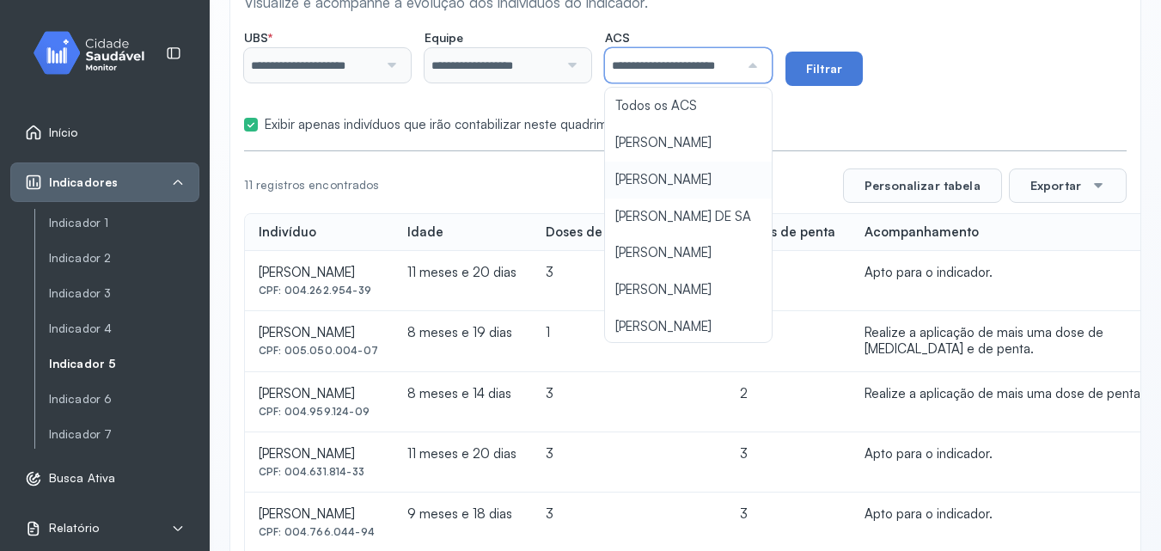
drag, startPoint x: 697, startPoint y: 191, endPoint x: 1007, endPoint y: 87, distance: 327.1
click at [698, 191] on div "**********" at bounding box center [685, 442] width 910 height 970
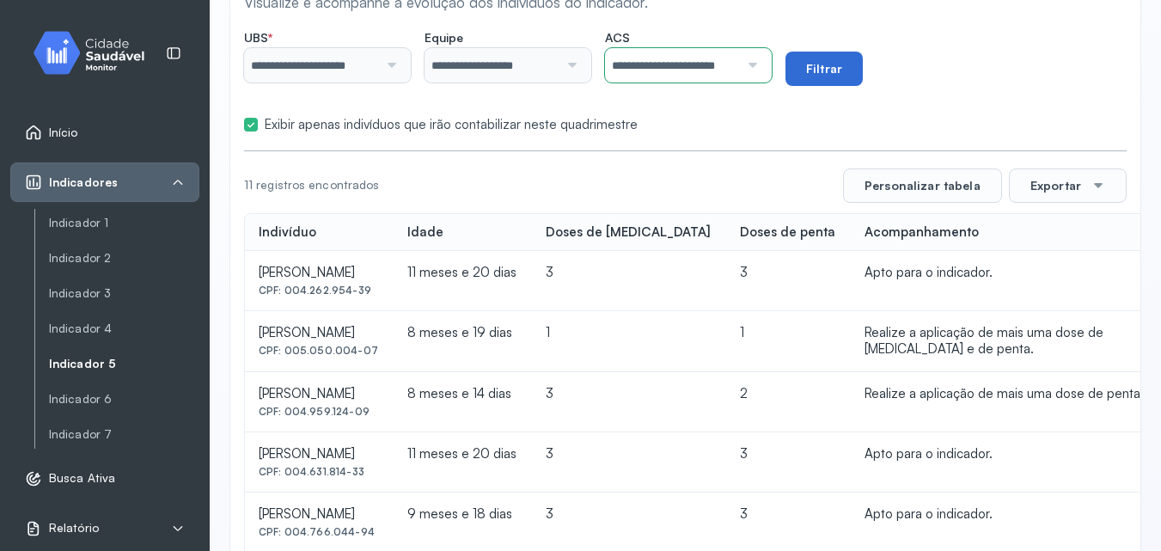
click at [863, 63] on button "Filtrar" at bounding box center [823, 69] width 77 height 34
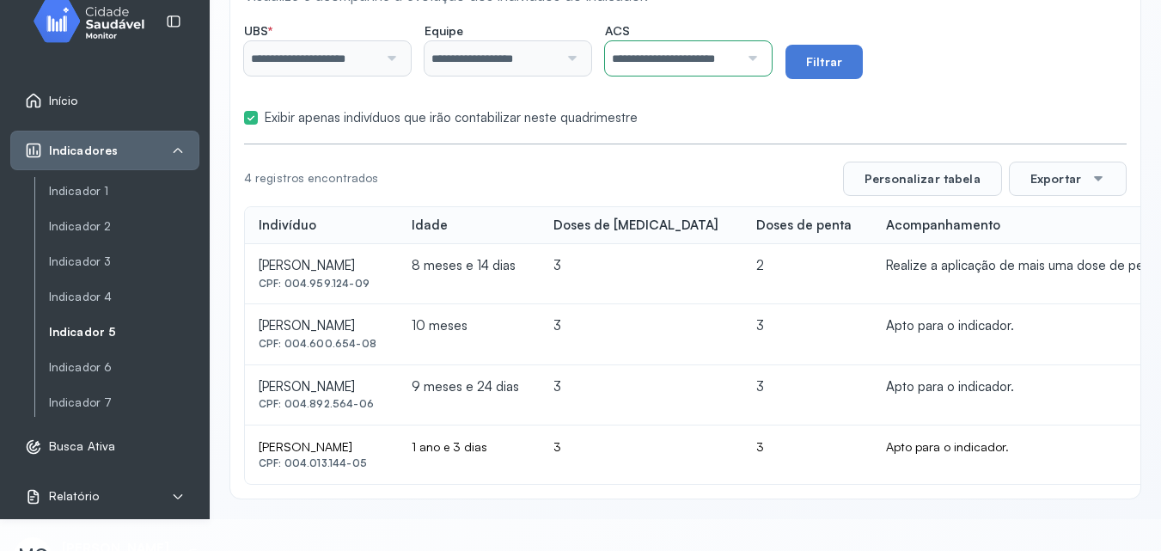
scroll to position [63, 0]
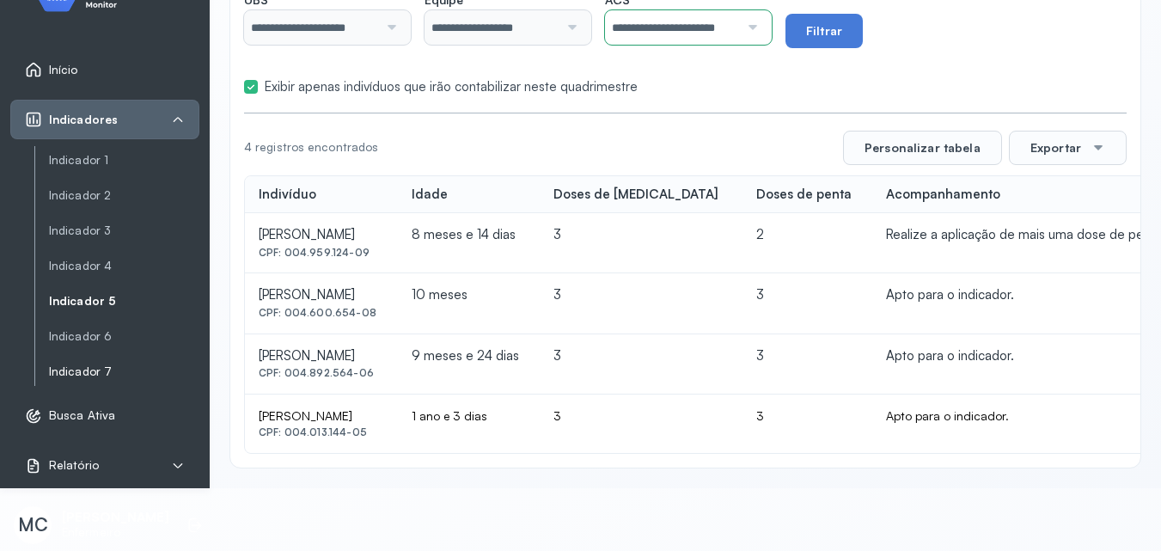
click at [115, 369] on link "Indicador 7" at bounding box center [124, 371] width 150 height 15
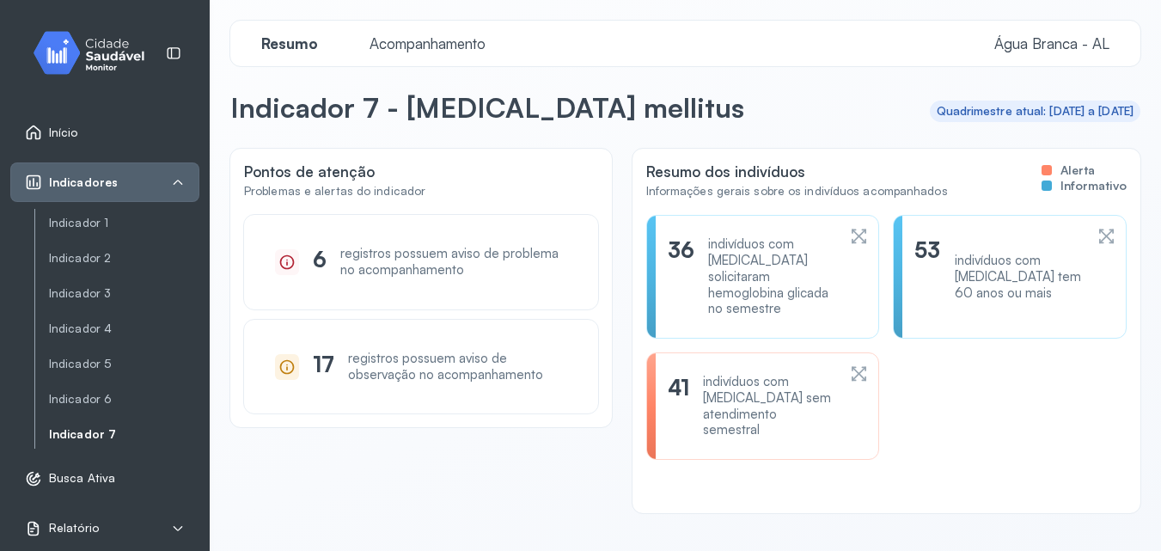
click at [472, 38] on span "Acompanhamento" at bounding box center [427, 43] width 137 height 18
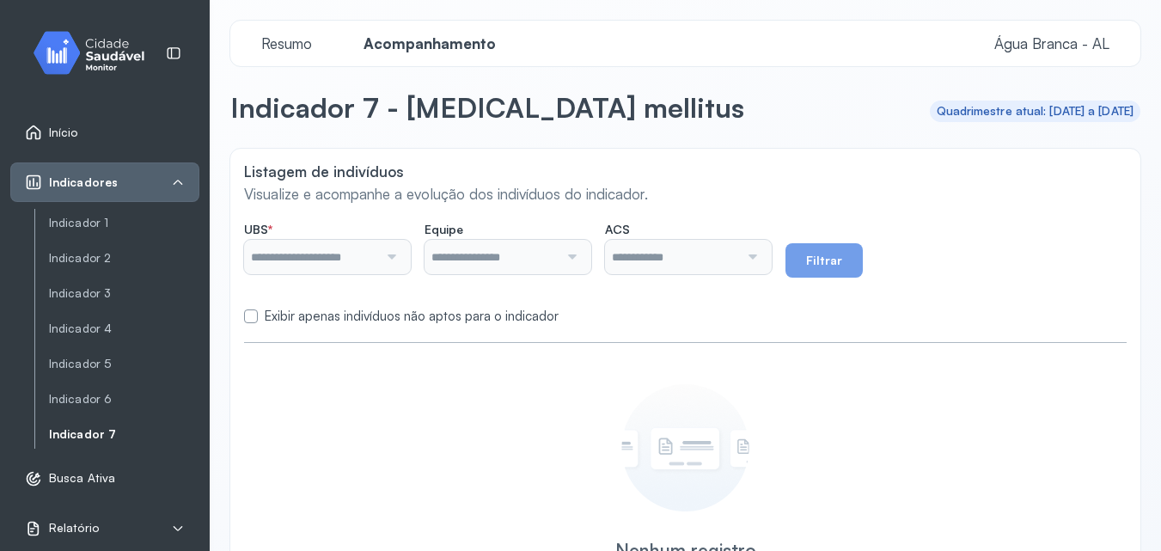
type input "**********"
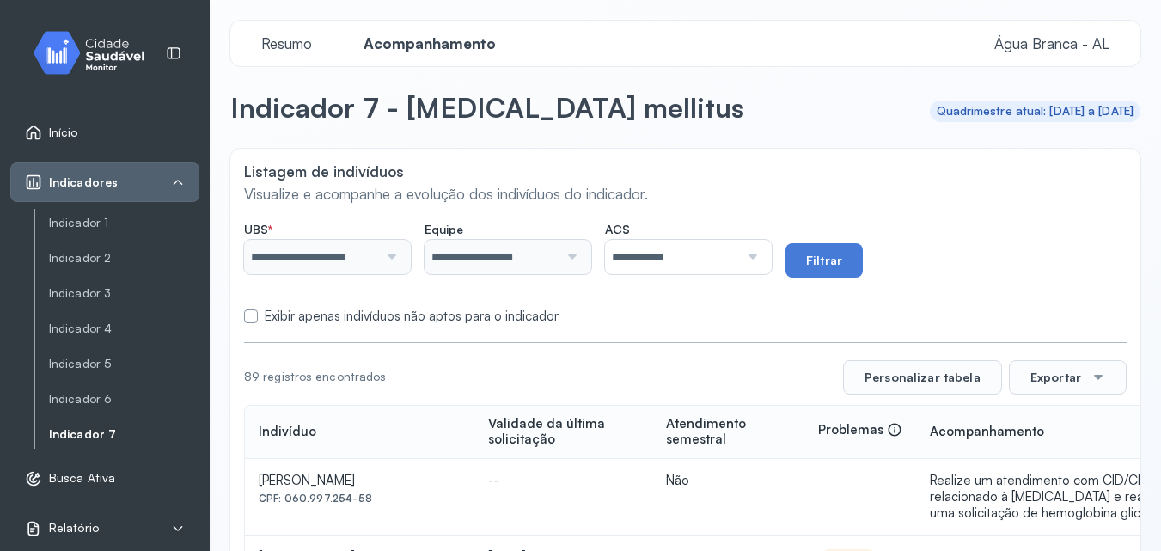
click at [761, 255] on div at bounding box center [750, 257] width 22 height 34
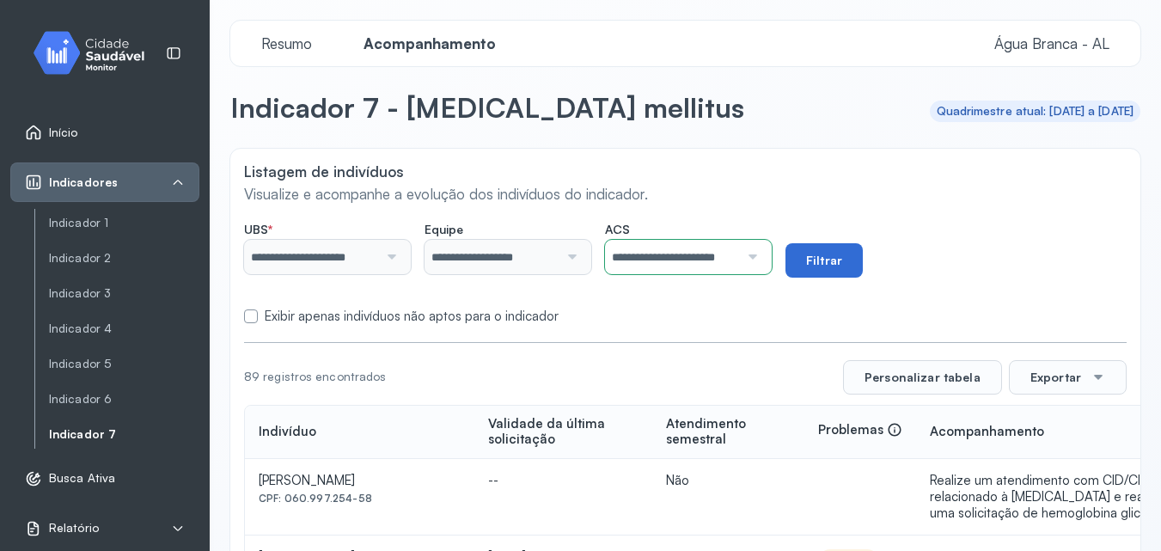
click at [837, 255] on button "Filtrar" at bounding box center [823, 260] width 77 height 34
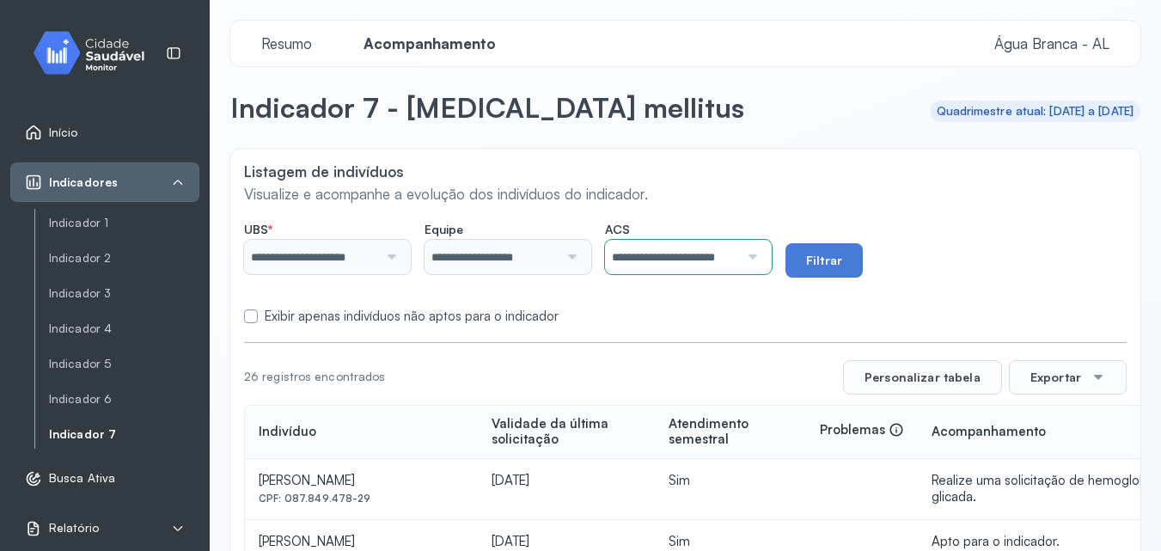
click at [291, 316] on label "Exibir apenas indivíduos não aptos para o indicador" at bounding box center [412, 316] width 294 height 16
click at [843, 263] on button "Filtrar" at bounding box center [823, 260] width 77 height 34
click at [1010, 381] on button "Exportar" at bounding box center [1068, 377] width 118 height 34
click at [1027, 424] on icon at bounding box center [1032, 425] width 10 height 15
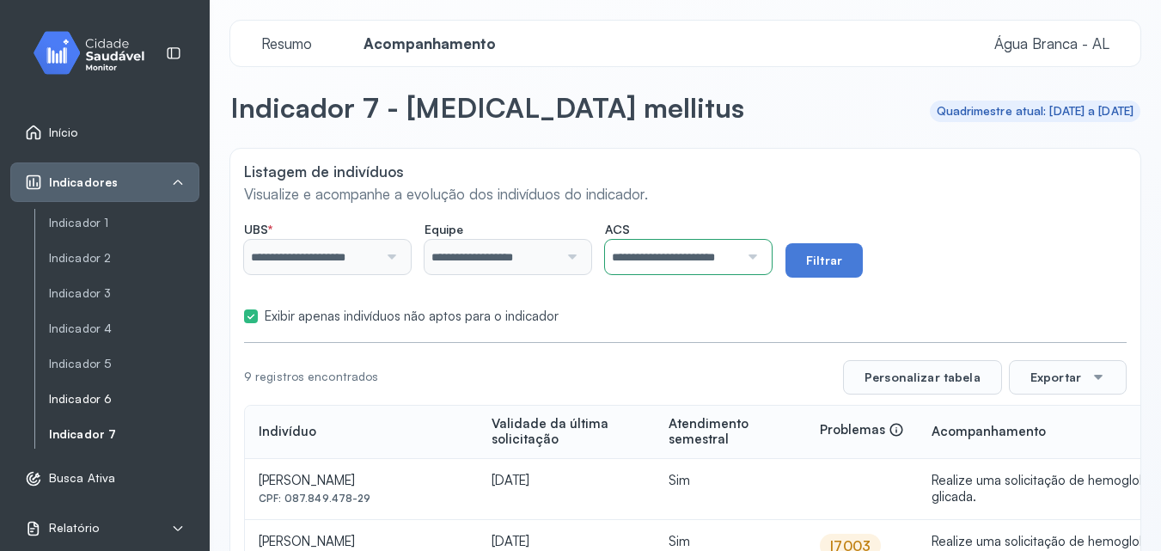
click at [91, 398] on link "Indicador 6" at bounding box center [124, 399] width 150 height 15
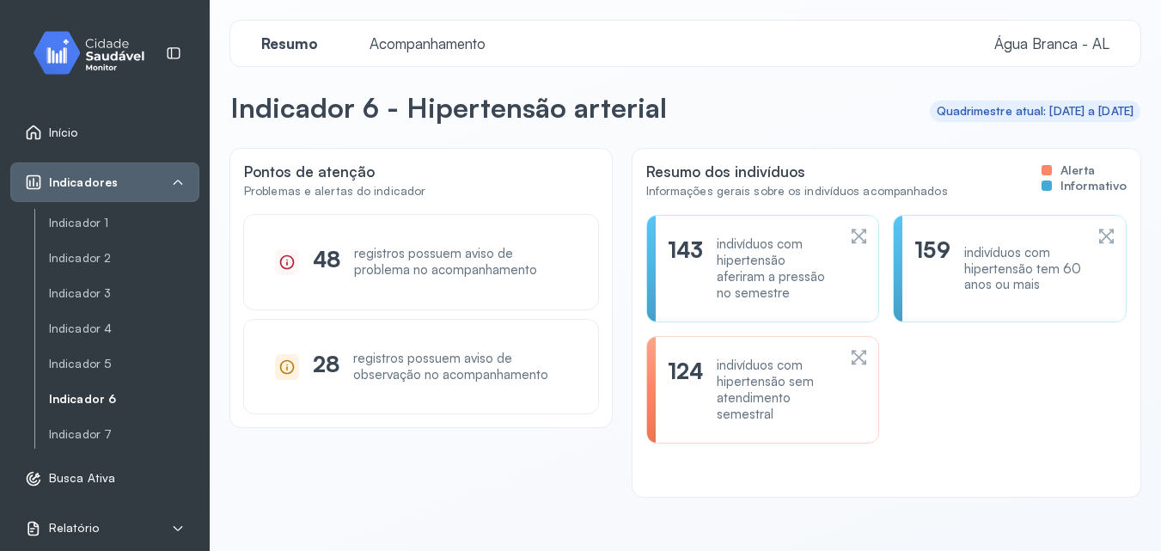
click at [454, 41] on span "Acompanhamento" at bounding box center [427, 43] width 137 height 18
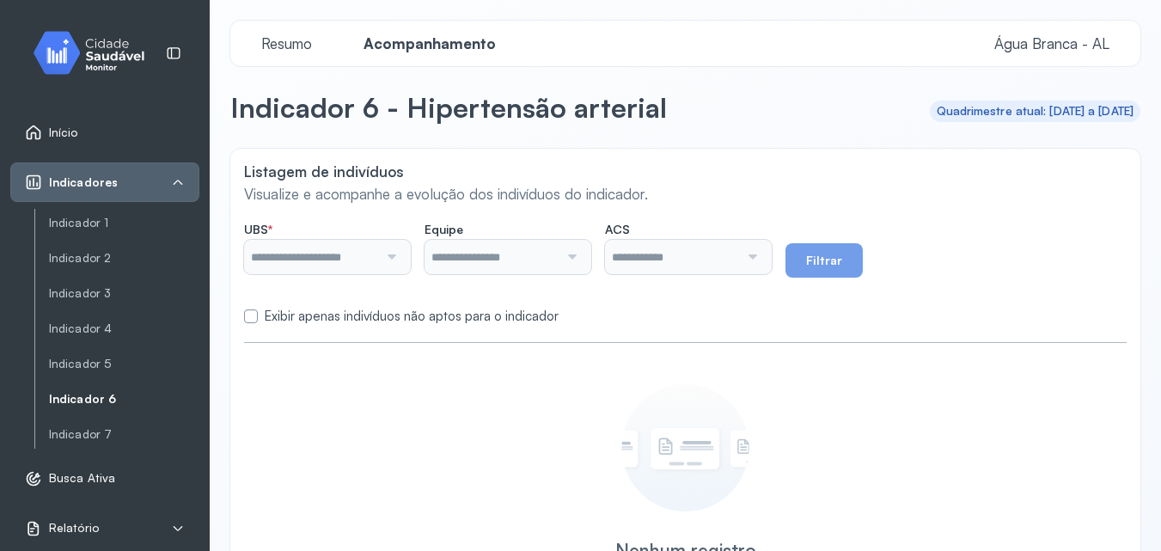
type input "**********"
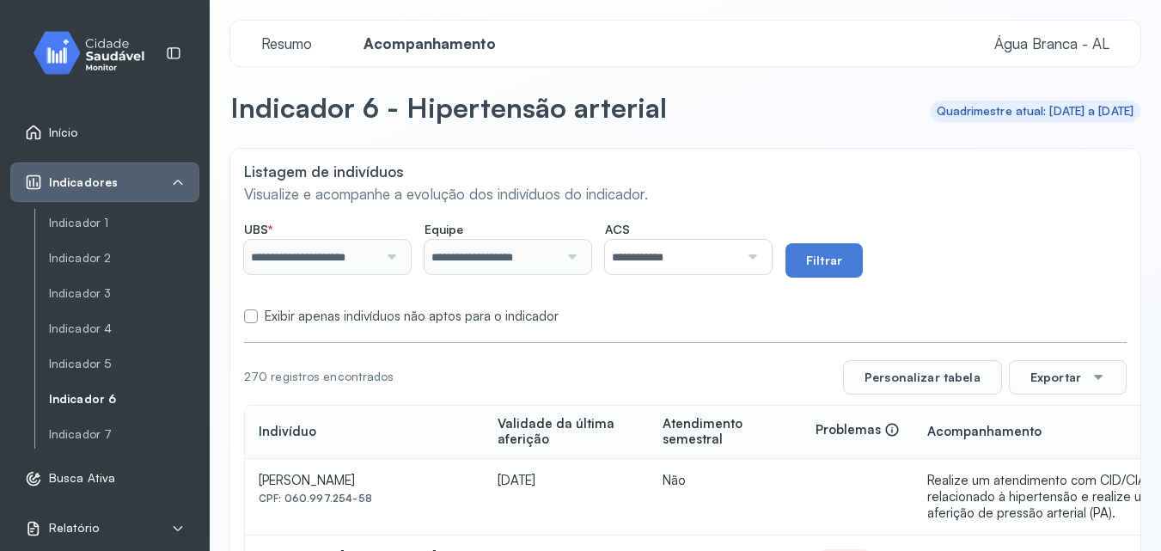
click at [372, 320] on label "Exibir apenas indivíduos não aptos para o indicador" at bounding box center [412, 316] width 294 height 16
click at [739, 247] on input "**********" at bounding box center [672, 257] width 134 height 34
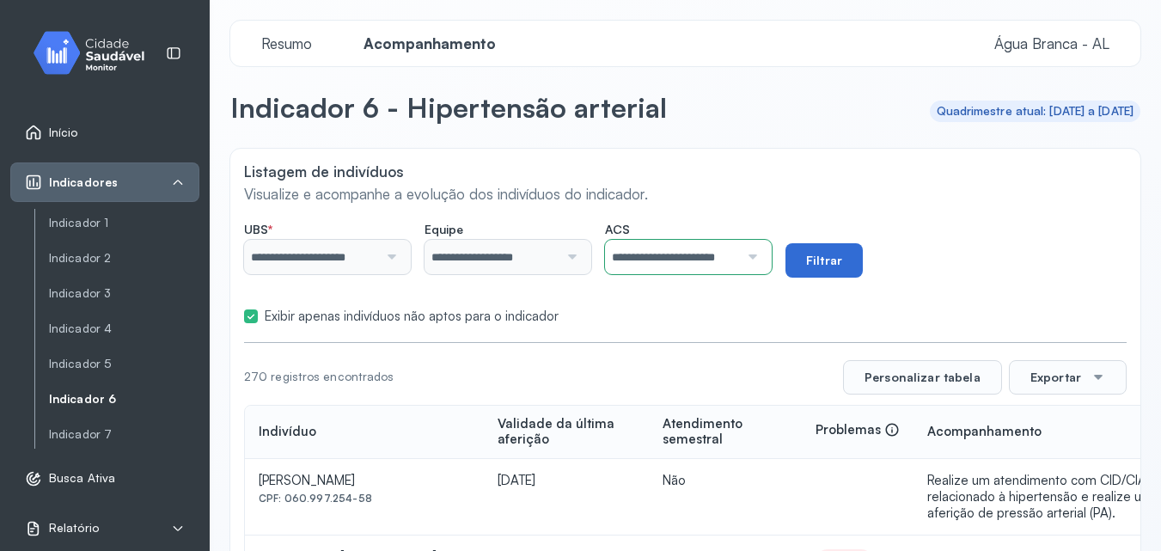
click at [820, 260] on button "Filtrar" at bounding box center [823, 260] width 77 height 34
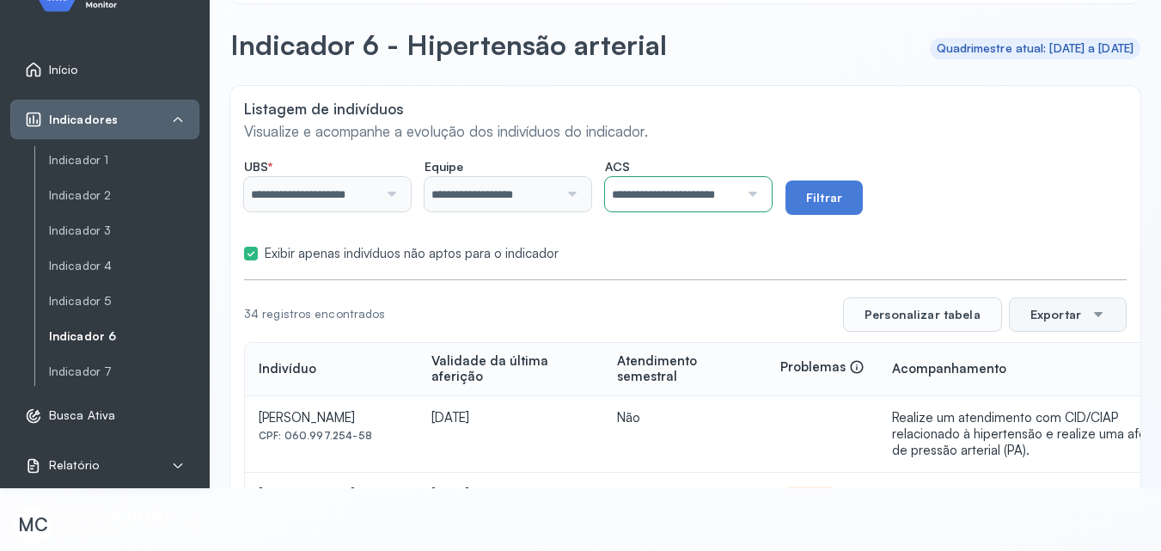
click at [1066, 325] on button "Exportar" at bounding box center [1068, 314] width 118 height 34
click at [1060, 367] on span "PDF" at bounding box center [1063, 363] width 23 height 23
click at [731, 190] on input "**********" at bounding box center [672, 194] width 134 height 34
click at [828, 207] on button "Filtrar" at bounding box center [823, 197] width 77 height 34
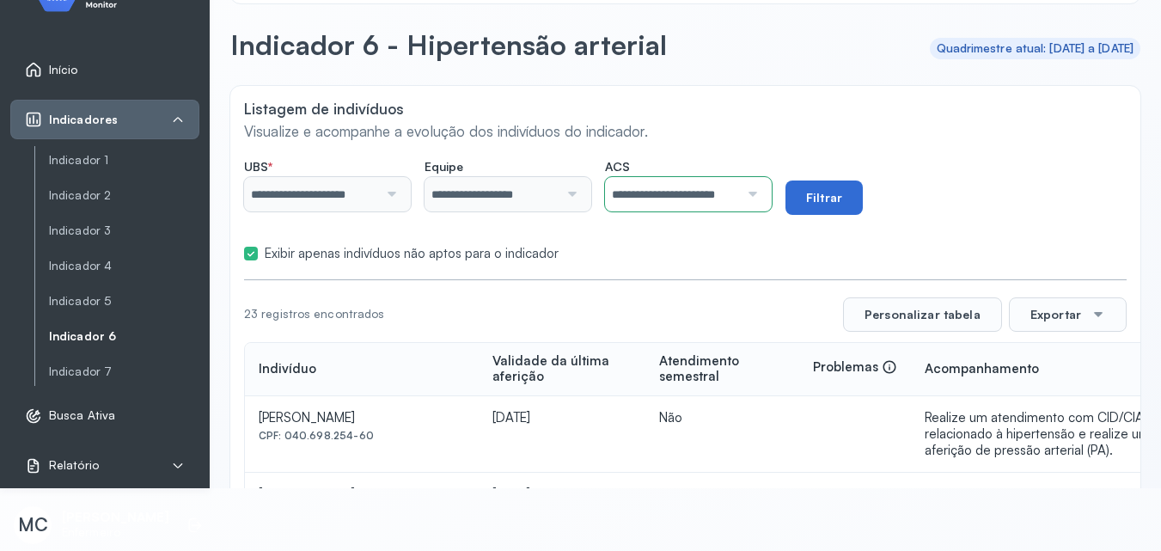
click at [842, 202] on button "Filtrar" at bounding box center [823, 197] width 77 height 34
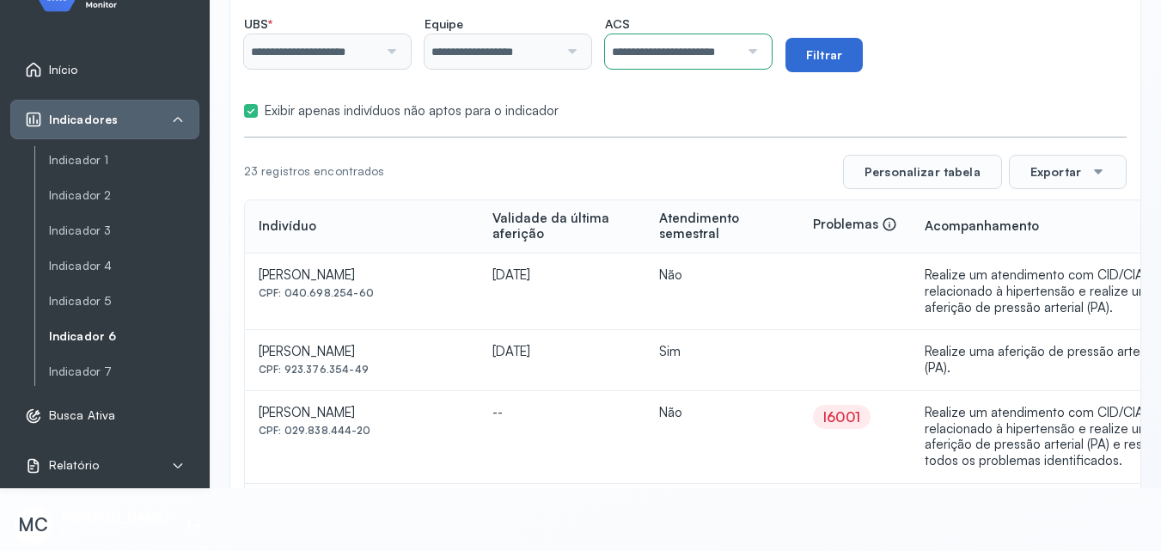
scroll to position [53, 0]
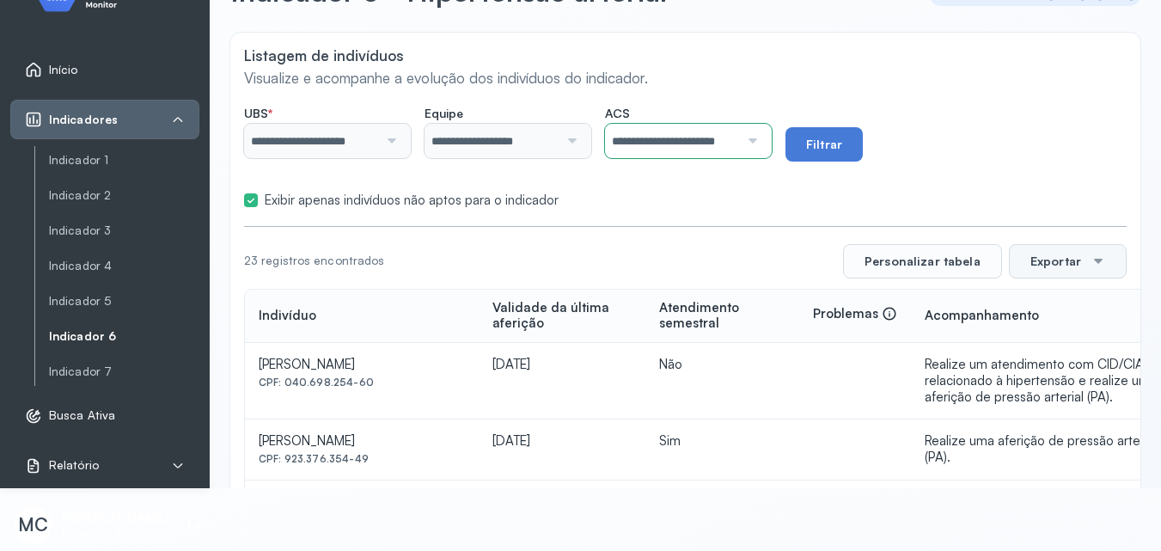
click at [1037, 274] on button "Exportar" at bounding box center [1068, 261] width 118 height 34
click at [1037, 357] on div "PDF" at bounding box center [1067, 363] width 102 height 37
click at [668, 148] on input "**********" at bounding box center [672, 141] width 134 height 34
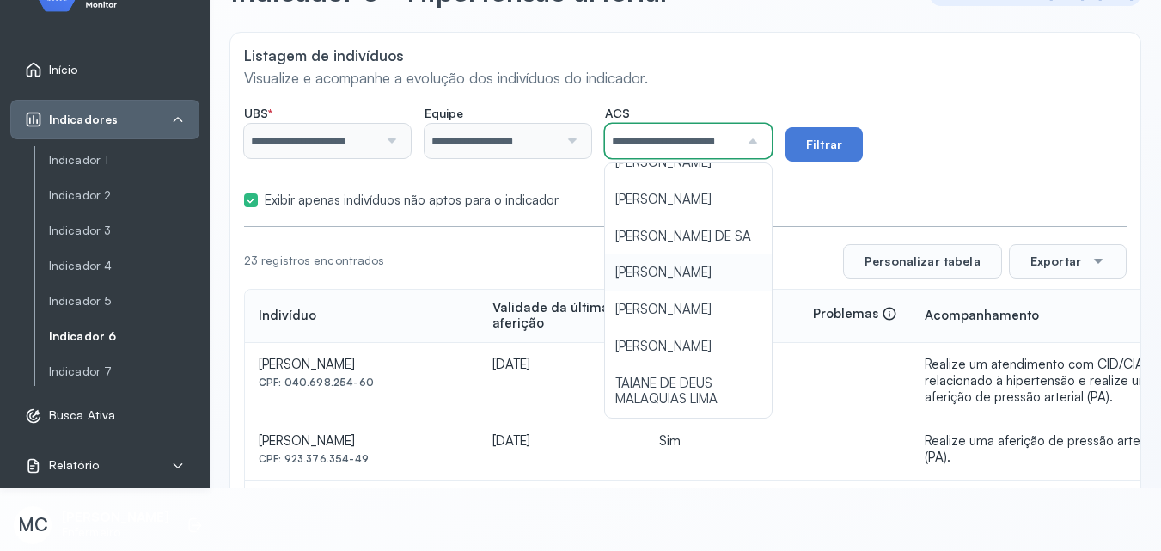
scroll to position [86, 0]
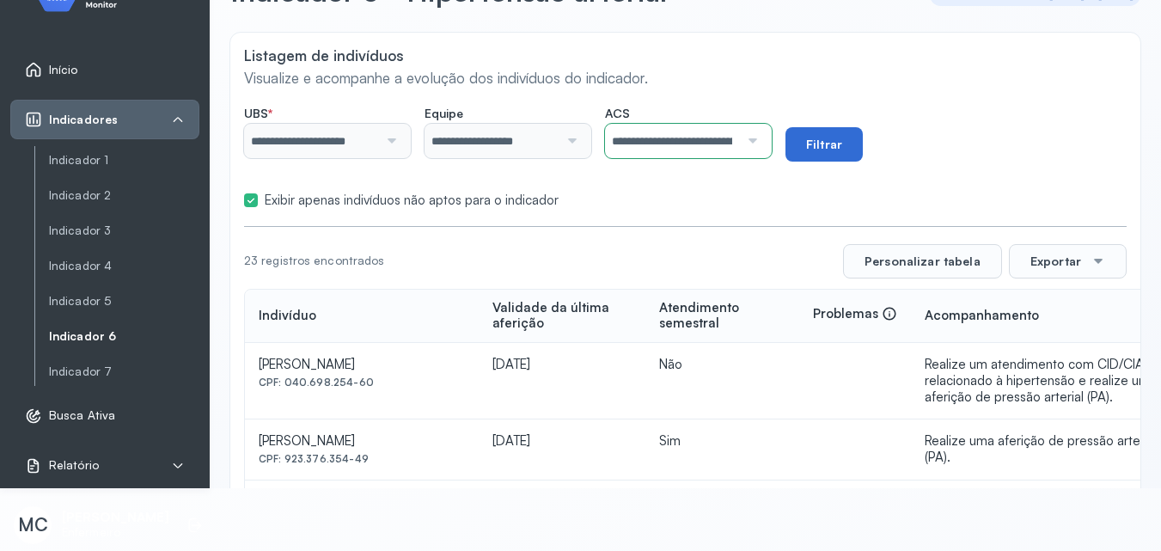
click at [806, 149] on button "Filtrar" at bounding box center [823, 144] width 77 height 34
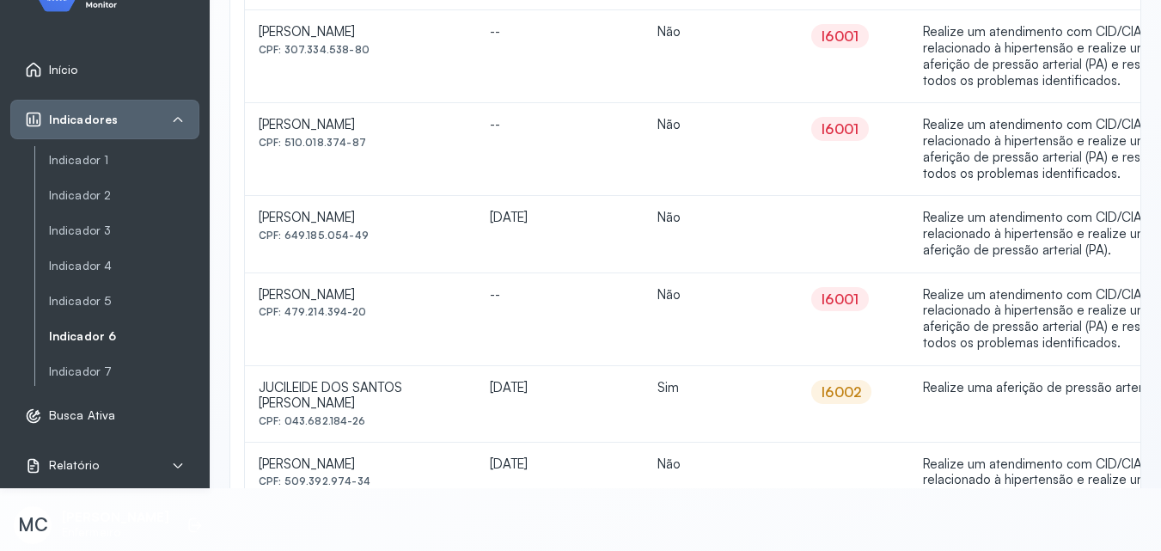
scroll to position [179, 0]
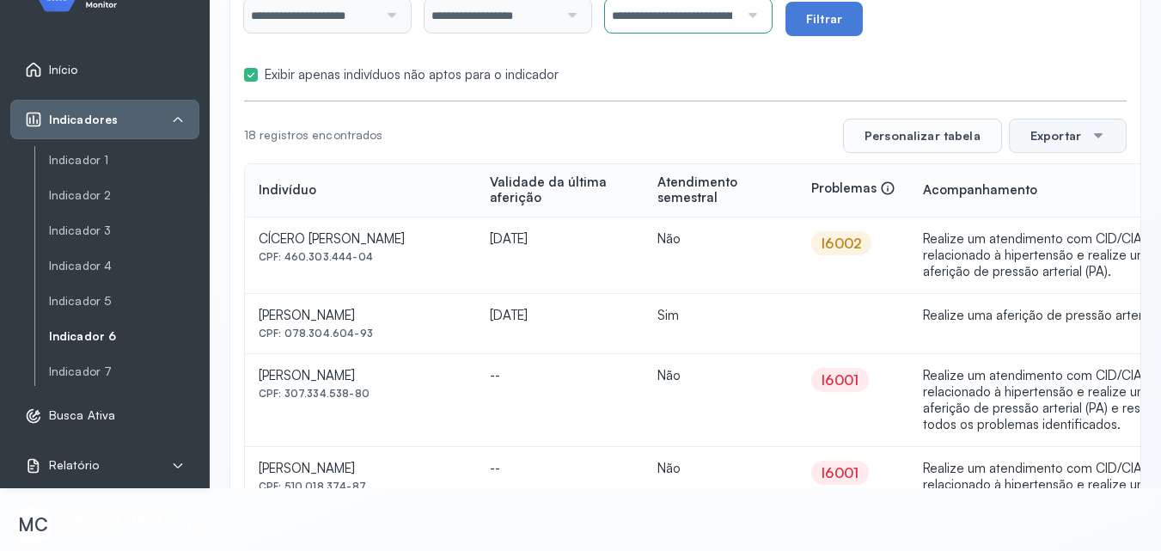
click at [1053, 134] on button "Exportar" at bounding box center [1068, 136] width 118 height 34
click at [1059, 364] on span "PDF" at bounding box center [1063, 363] width 23 height 23
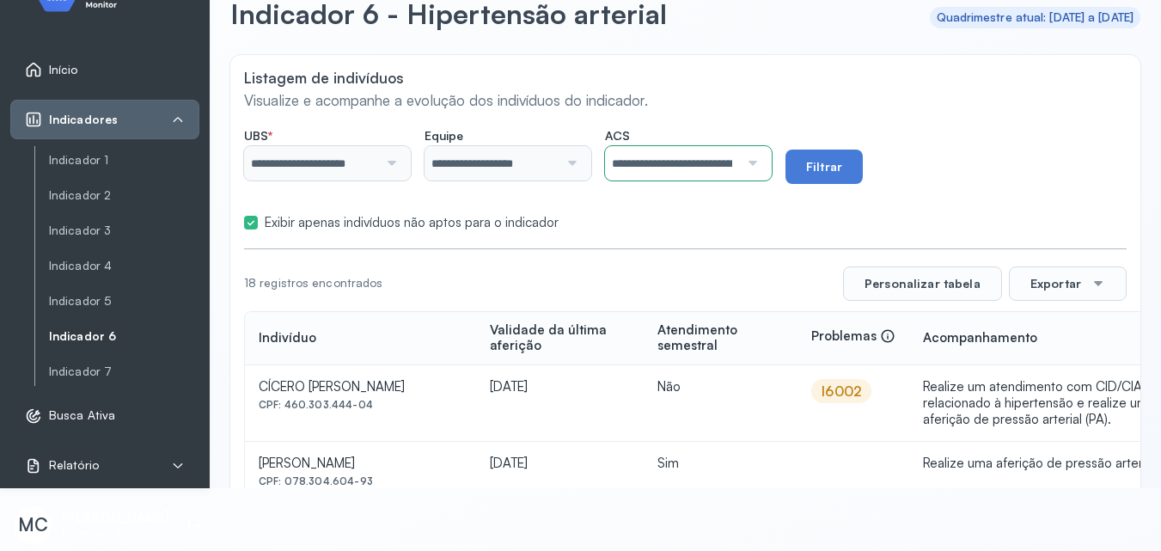
scroll to position [7, 0]
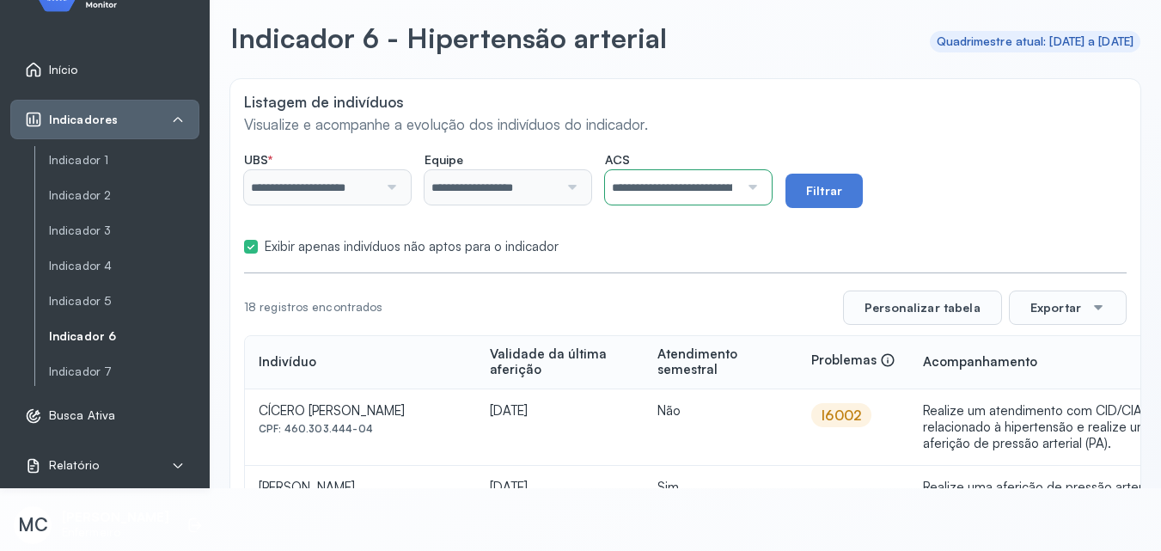
click at [728, 189] on input "**********" at bounding box center [672, 187] width 134 height 34
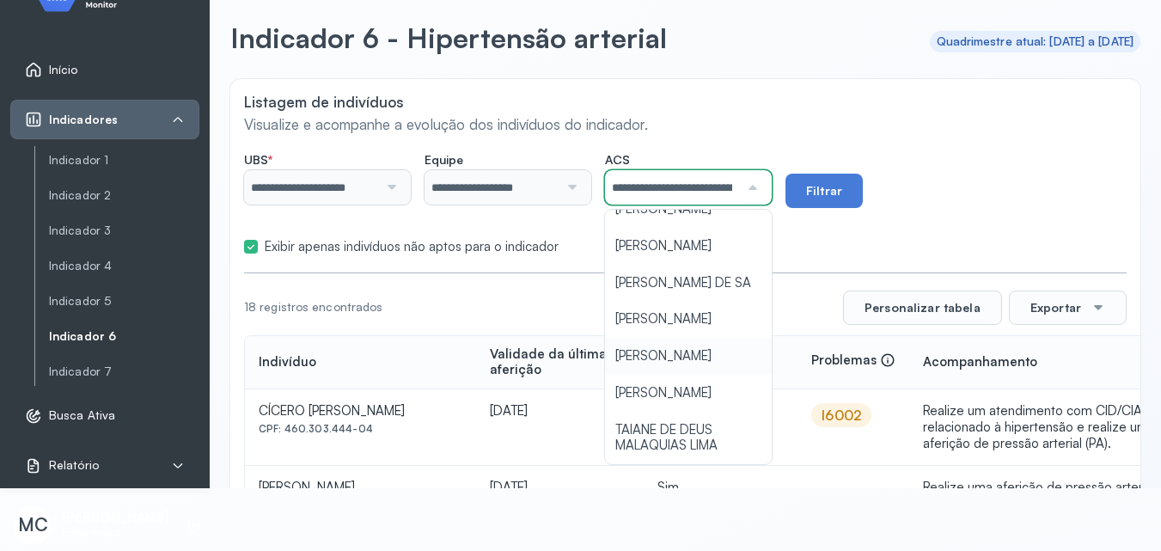
scroll to position [86, 0]
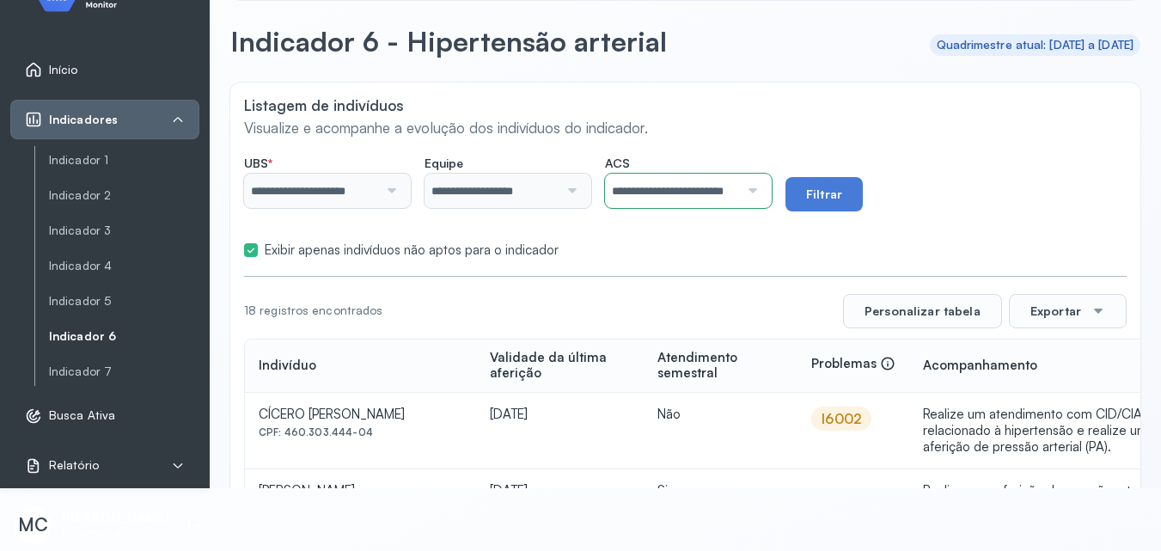
scroll to position [0, 0]
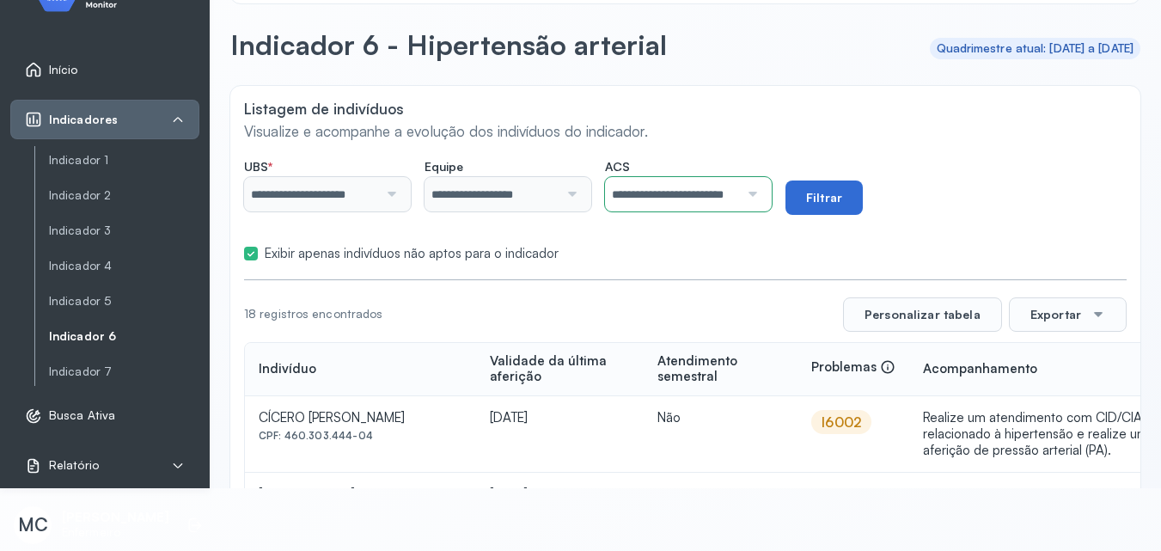
click at [858, 191] on button "Filtrar" at bounding box center [823, 197] width 77 height 34
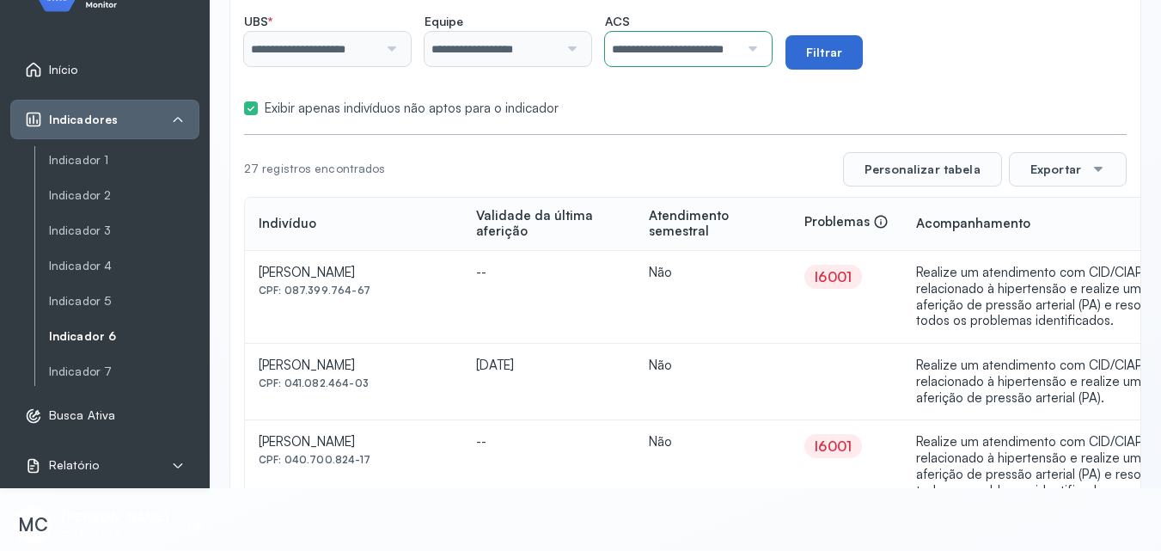
scroll to position [119, 0]
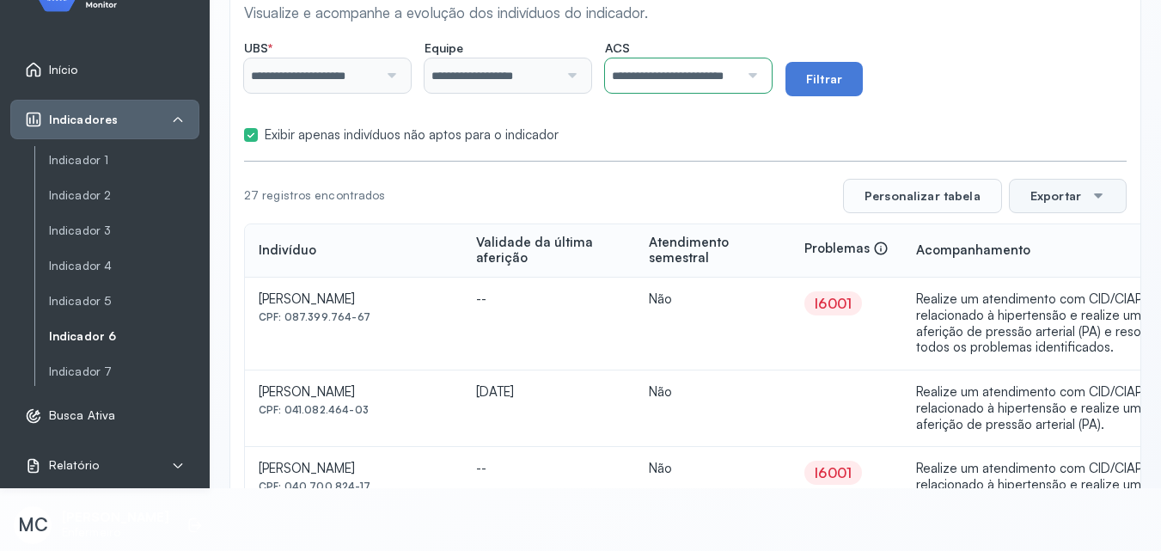
click at [1051, 210] on button "Exportar" at bounding box center [1068, 196] width 118 height 34
click at [1076, 346] on div "PDF" at bounding box center [1067, 363] width 102 height 37
click at [668, 73] on input "**********" at bounding box center [672, 75] width 134 height 34
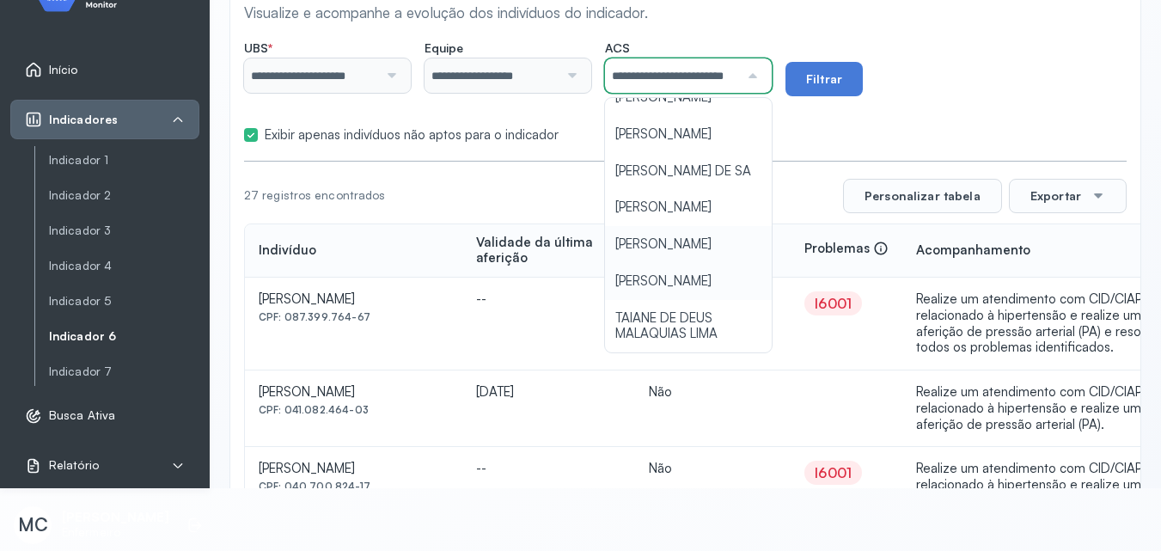
scroll to position [152, 0]
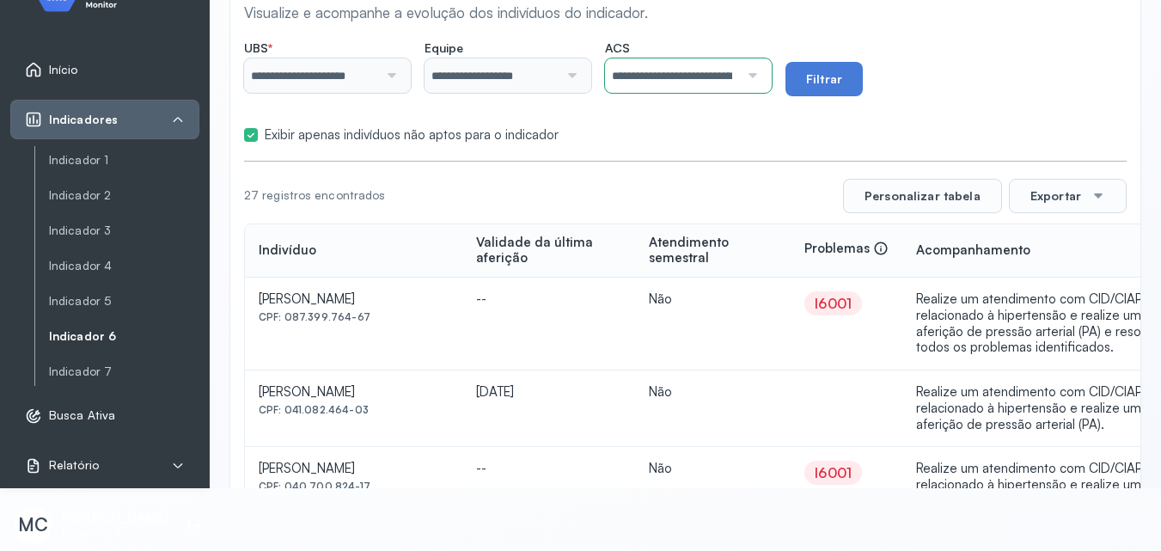
drag, startPoint x: 717, startPoint y: 321, endPoint x: 851, endPoint y: 42, distance: 309.7
click at [847, 72] on button "Filtrar" at bounding box center [823, 79] width 77 height 34
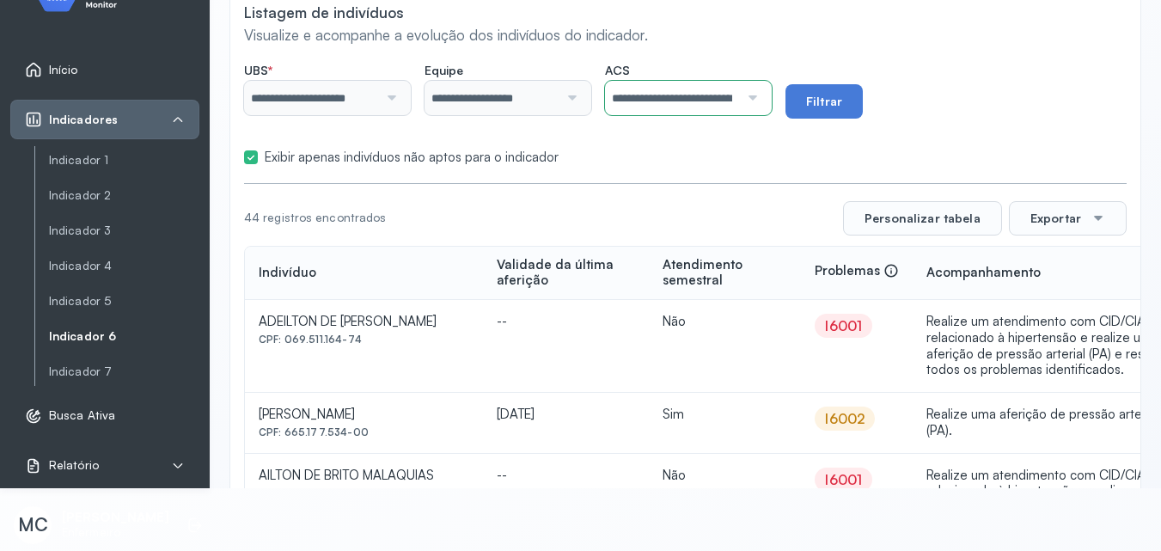
scroll to position [0, 0]
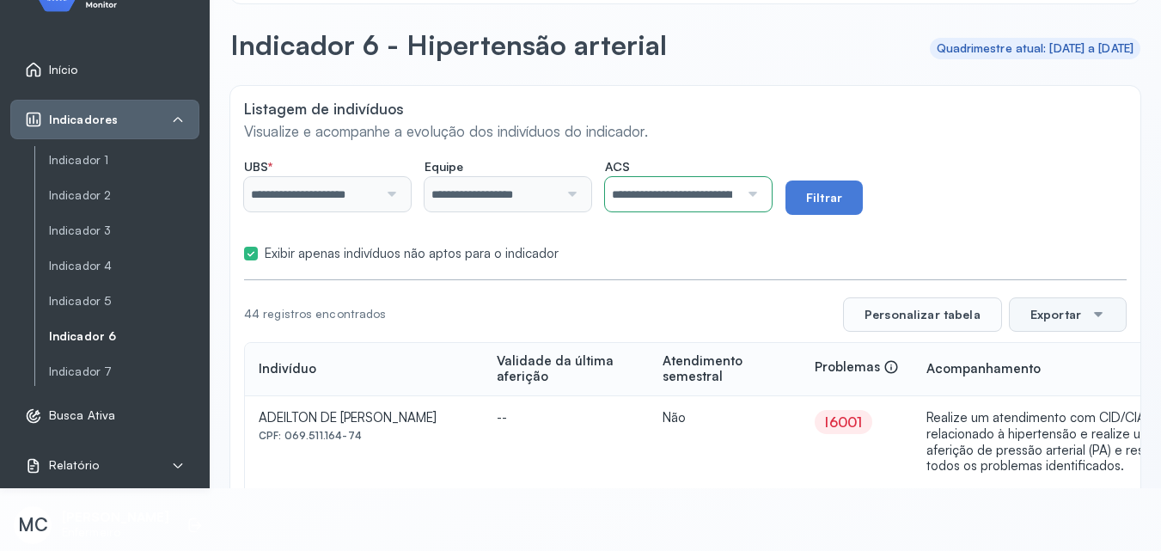
click at [1031, 323] on button "Exportar" at bounding box center [1068, 314] width 118 height 34
click at [1052, 363] on span "PDF" at bounding box center [1063, 363] width 23 height 23
